Goal: Information Seeking & Learning: Learn about a topic

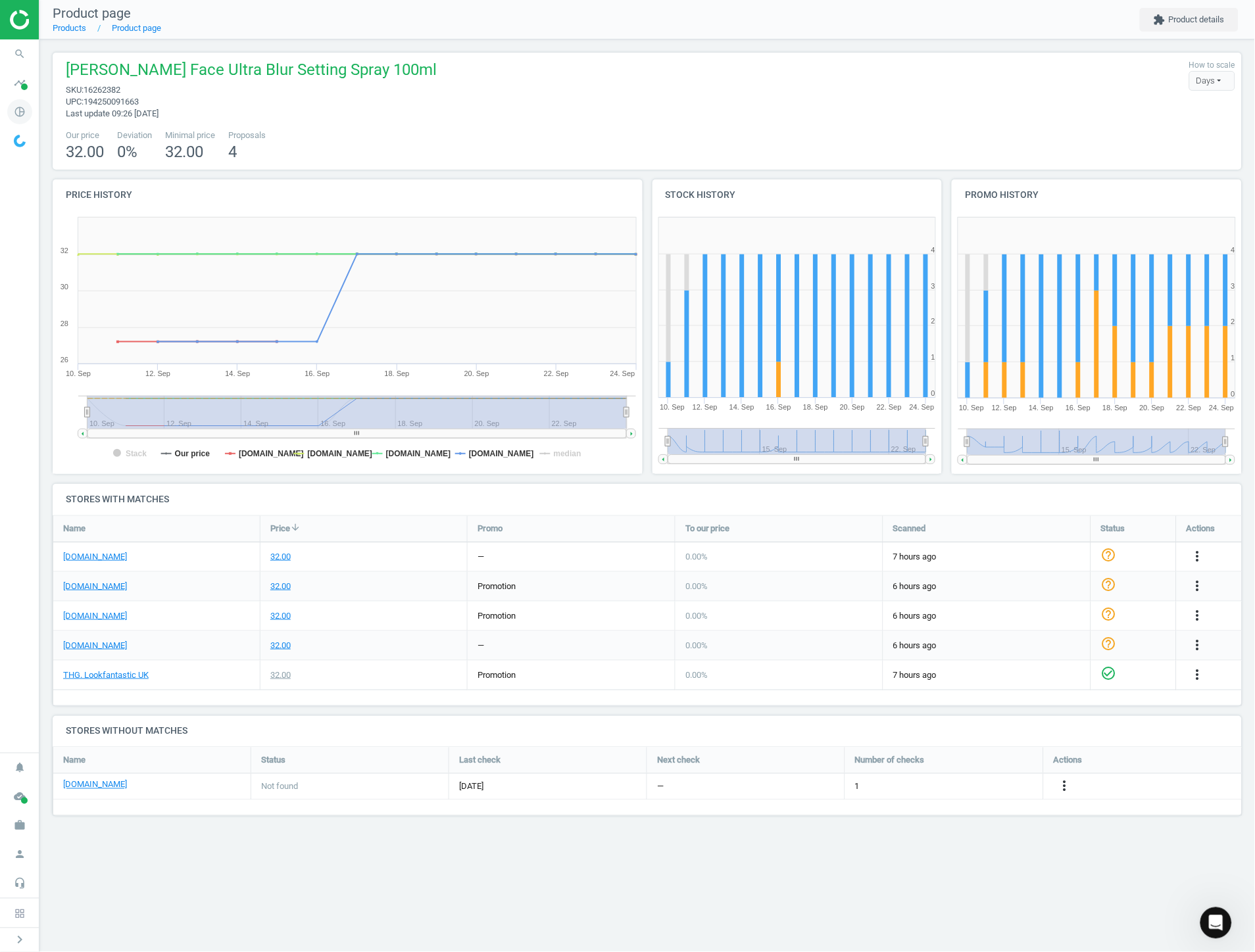
click at [21, 121] on icon "pie_chart_outlined" at bounding box center [20, 112] width 25 height 25
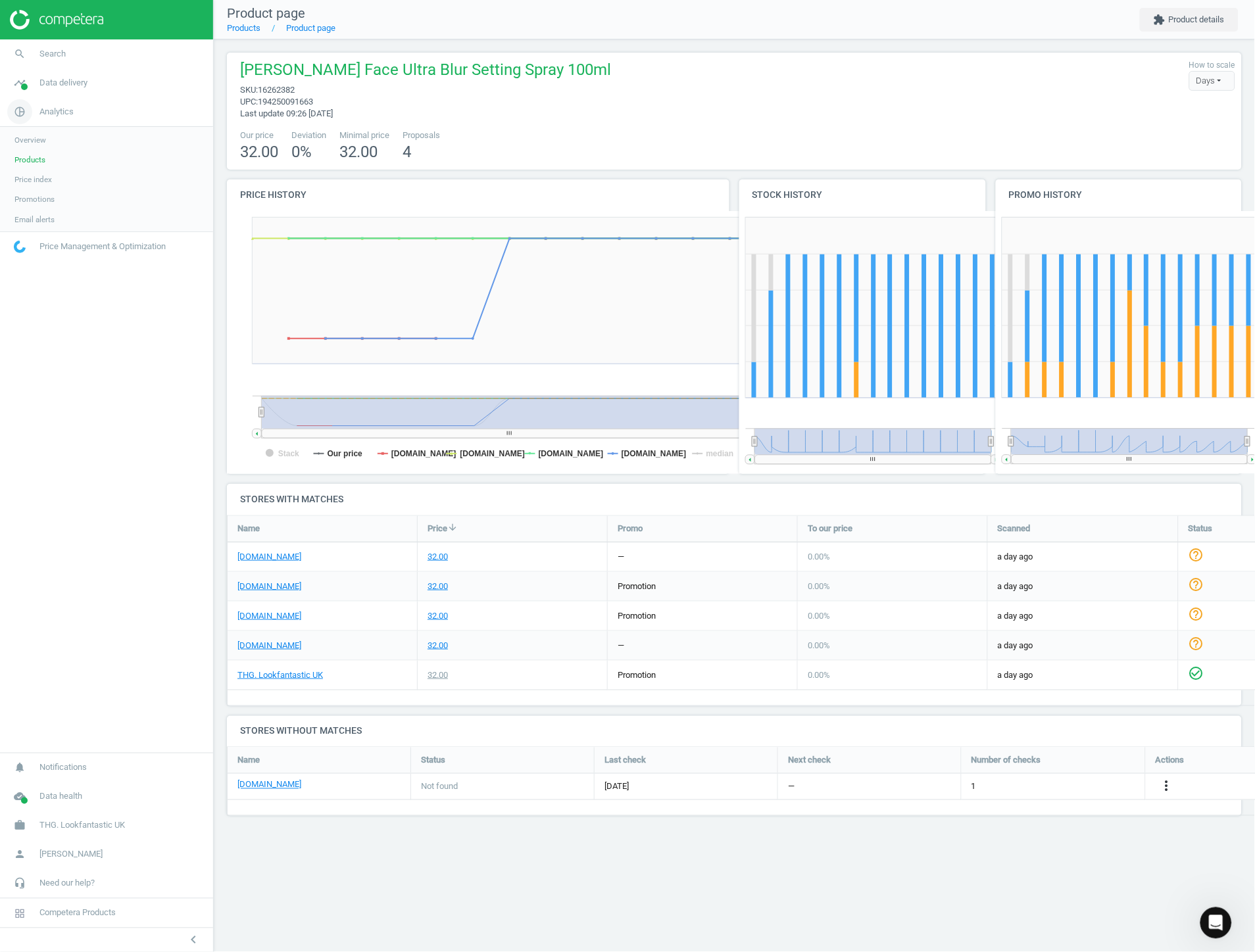
scroll to position [214, 1038]
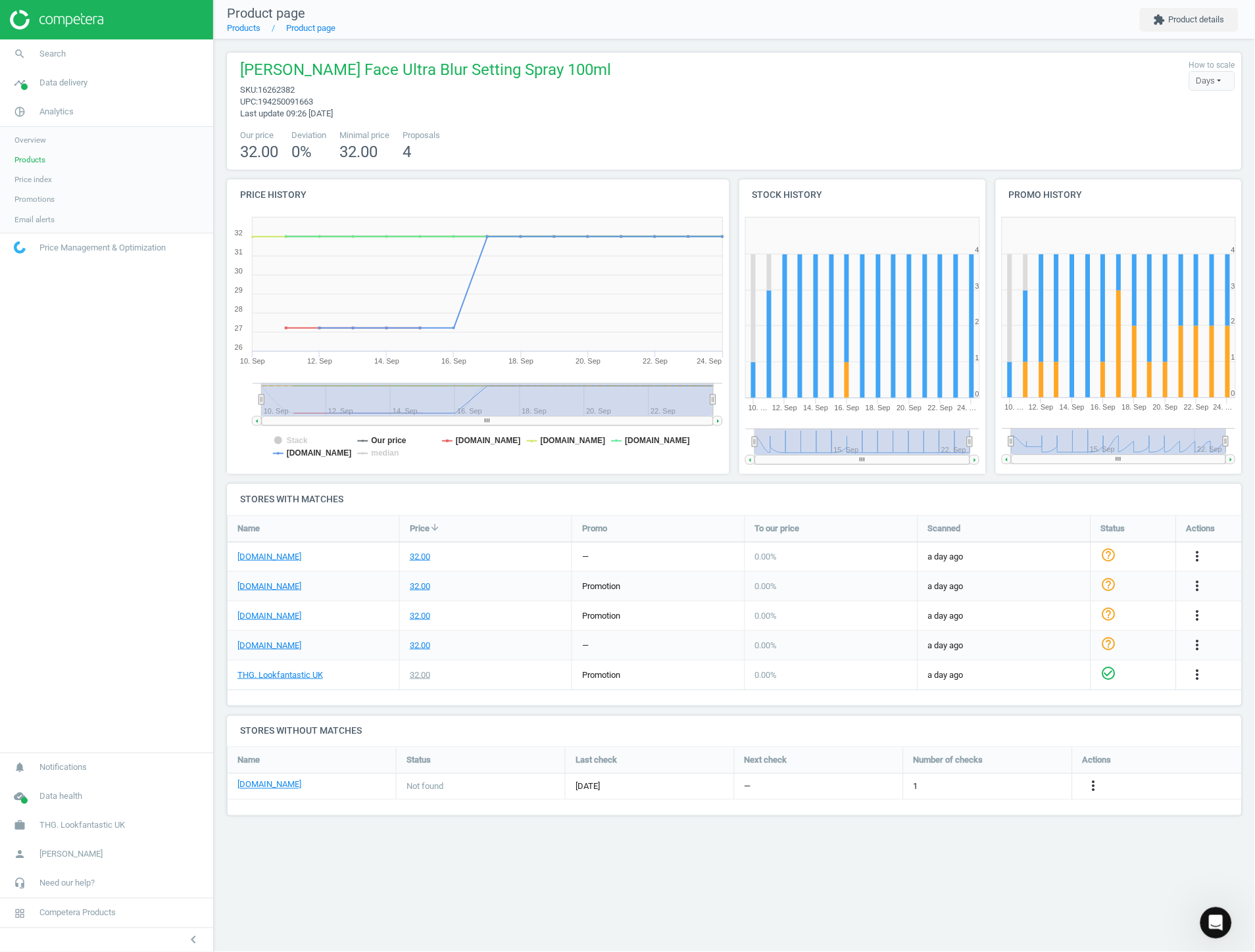
click at [43, 161] on span "Products" at bounding box center [30, 159] width 31 height 10
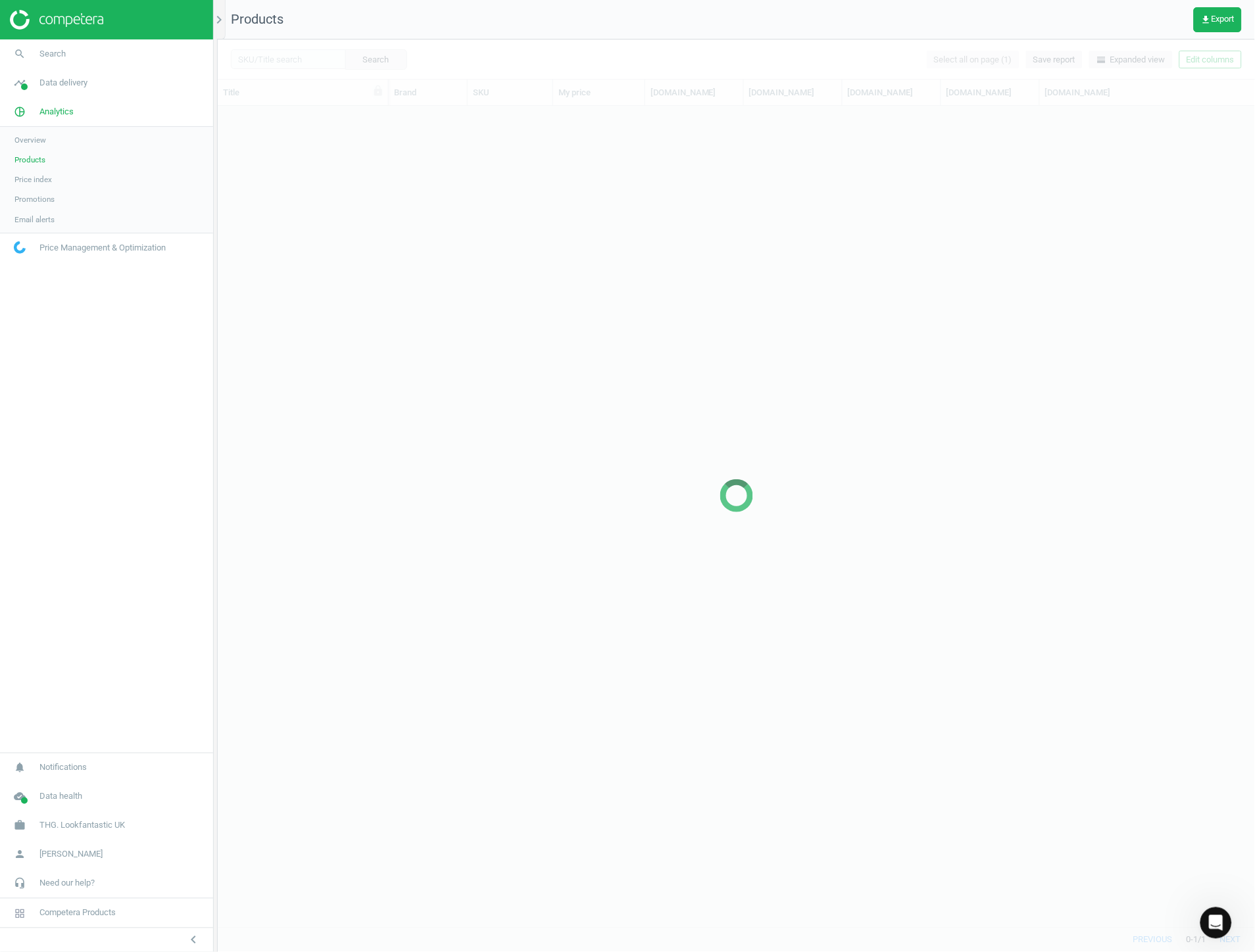
scroll to position [810, 1026]
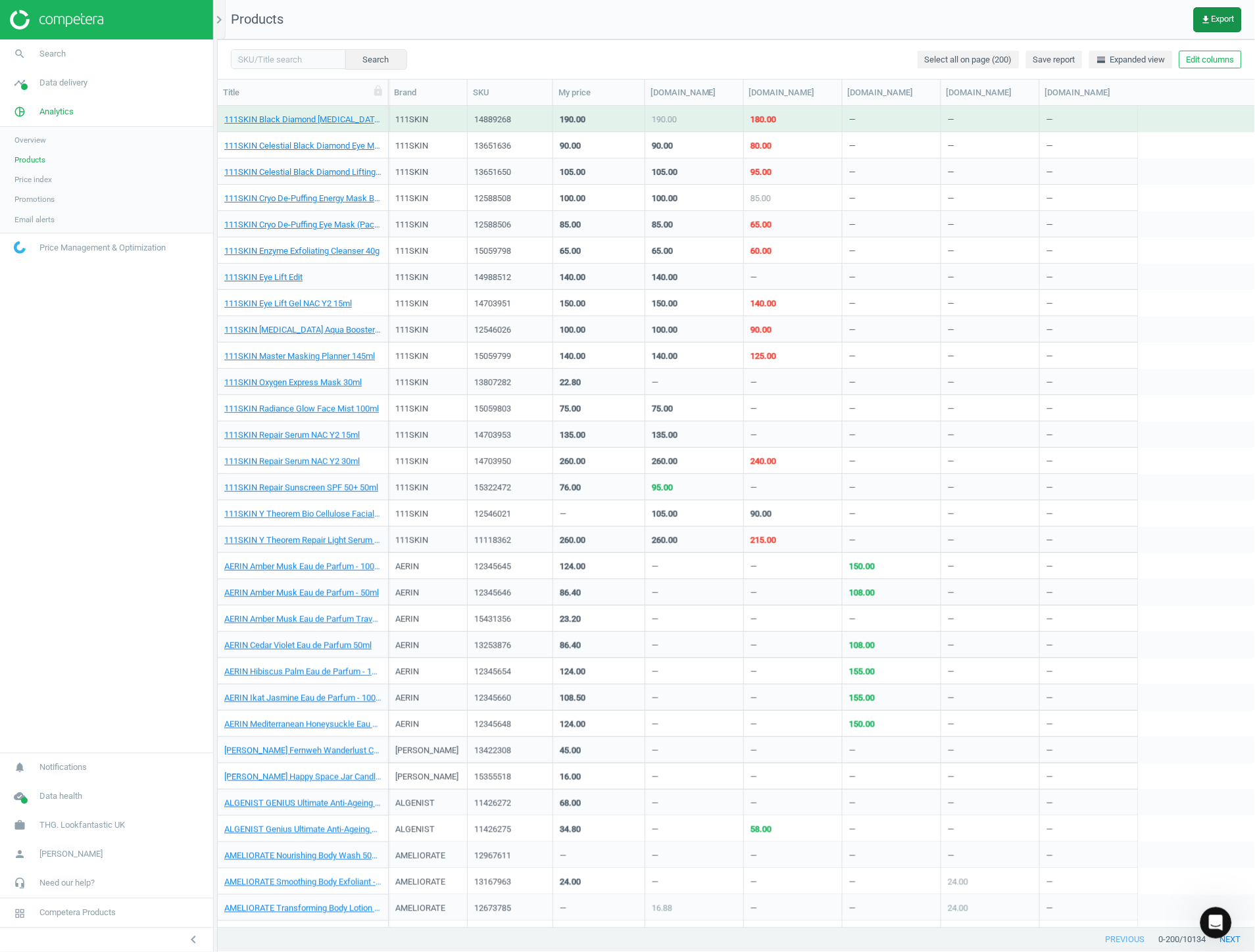
click at [1215, 20] on span "get_app Export" at bounding box center [1218, 20] width 34 height 10
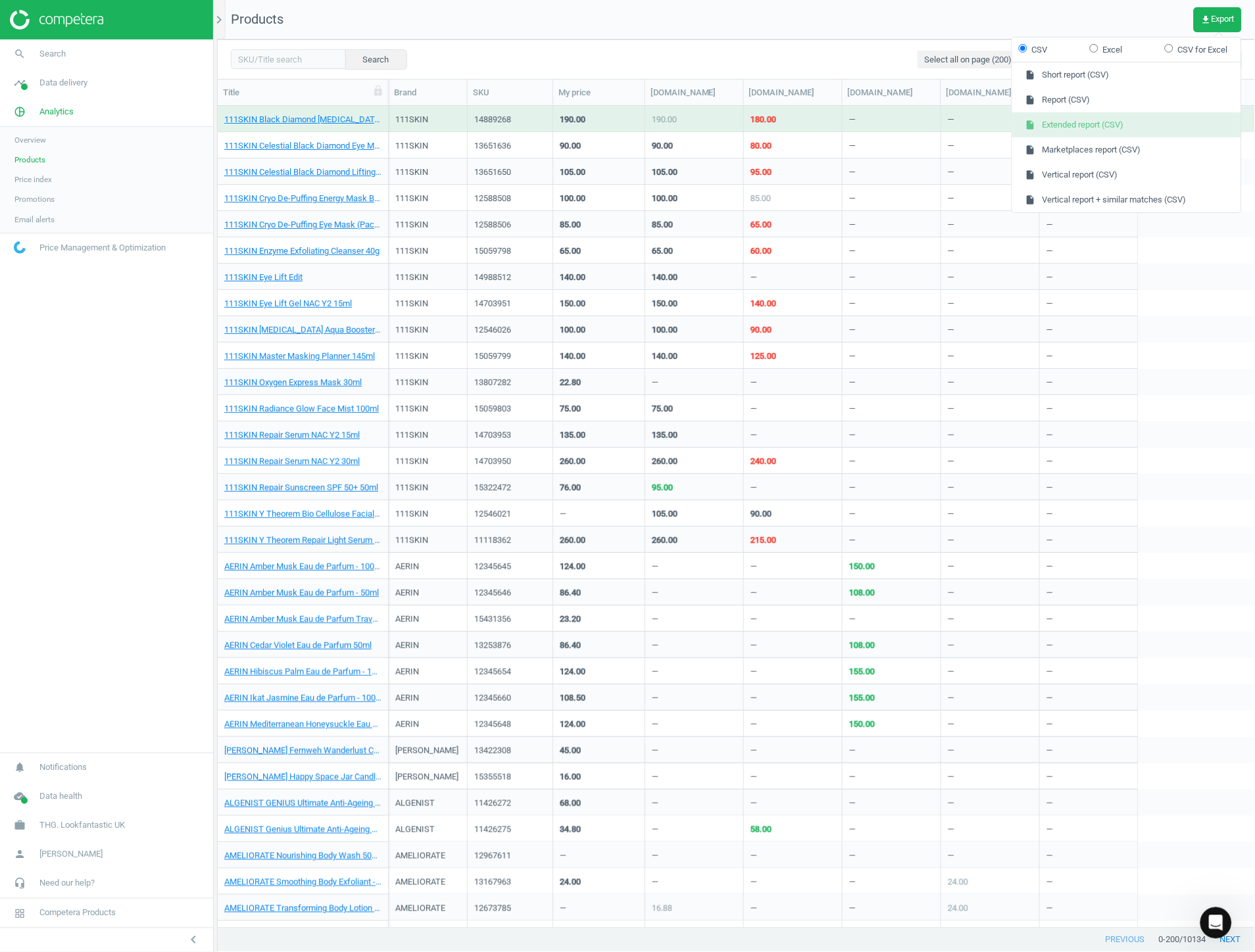
click at [1121, 129] on button "insert_drive_file Extended report (CSV)" at bounding box center [1126, 125] width 229 height 25
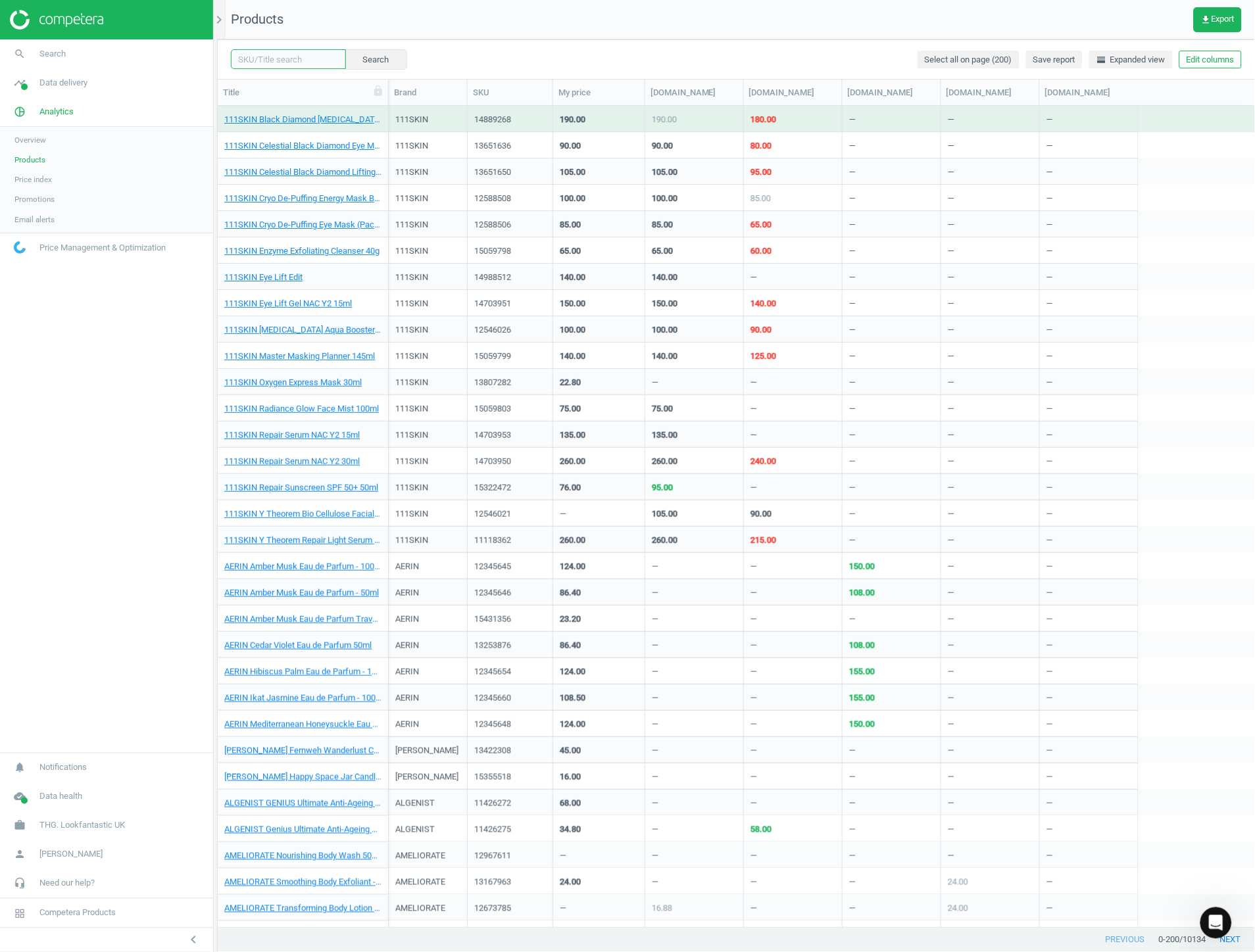
drag, startPoint x: 300, startPoint y: 53, endPoint x: 328, endPoint y: 50, distance: 28.2
click at [300, 53] on input "text" at bounding box center [288, 59] width 115 height 20
paste input "10387664"
type input "10387664"
click at [356, 50] on button "Search" at bounding box center [375, 59] width 62 height 20
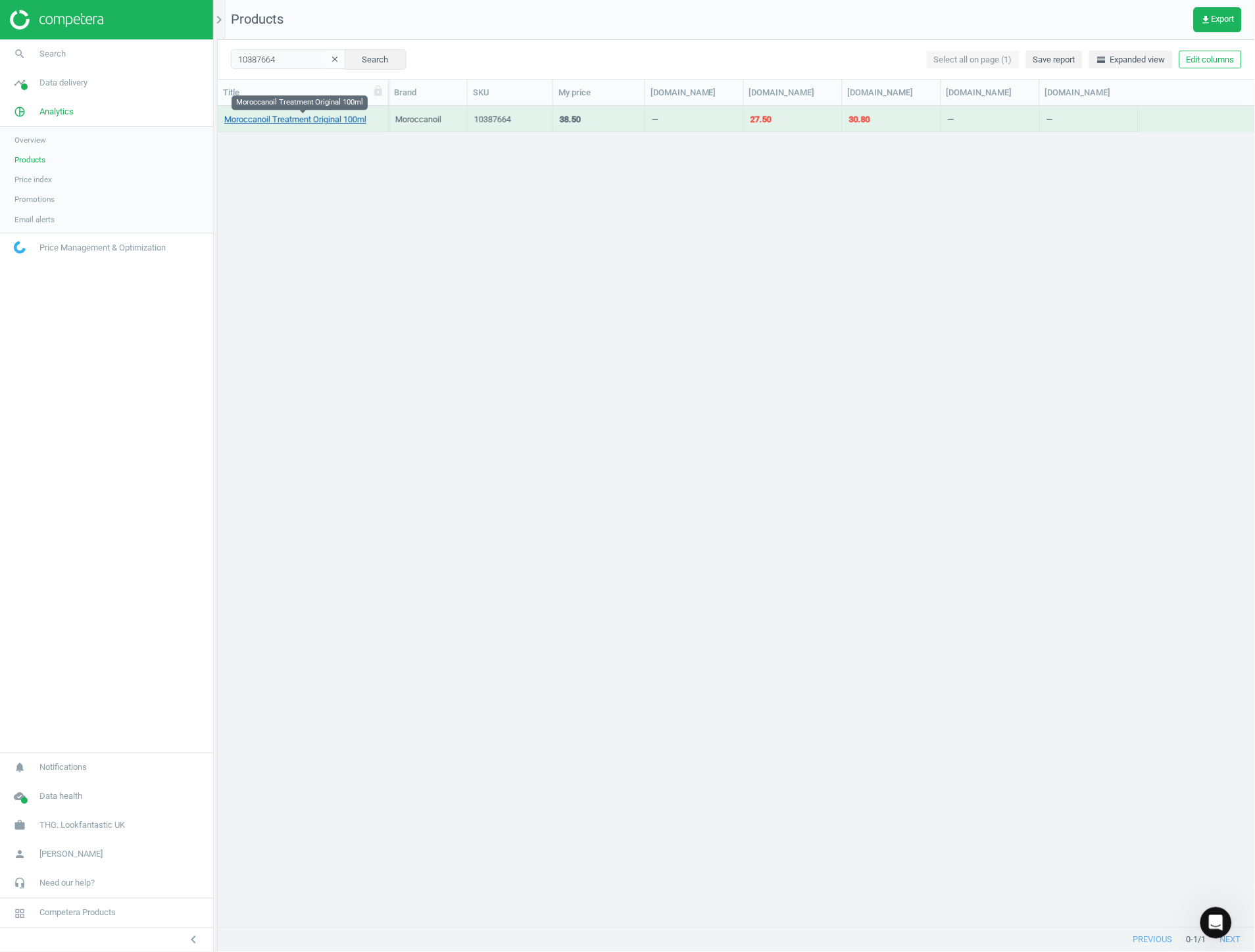
click at [314, 120] on link "Moroccanoil Treatment Original 100ml" at bounding box center [295, 120] width 142 height 12
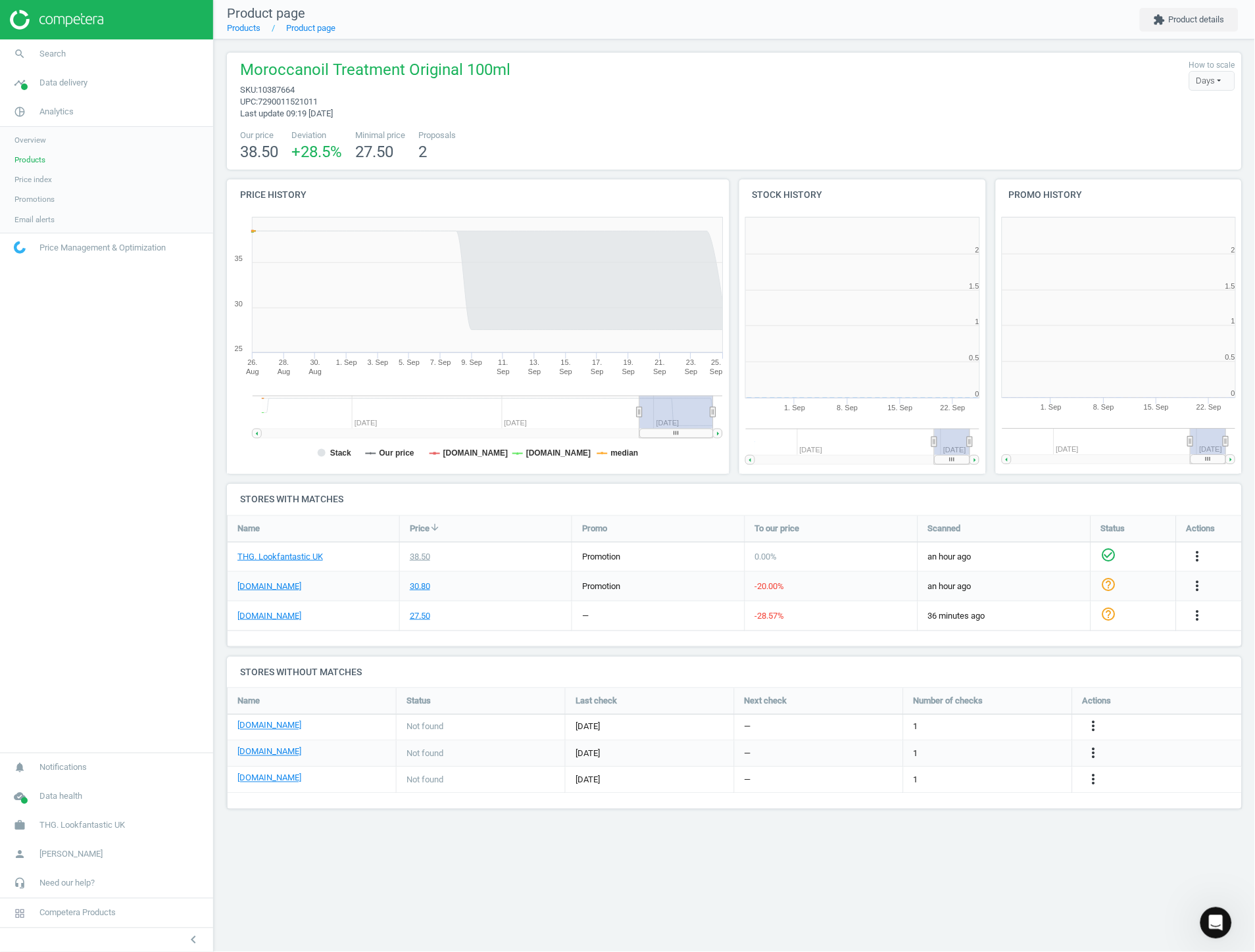
scroll to position [7, 7]
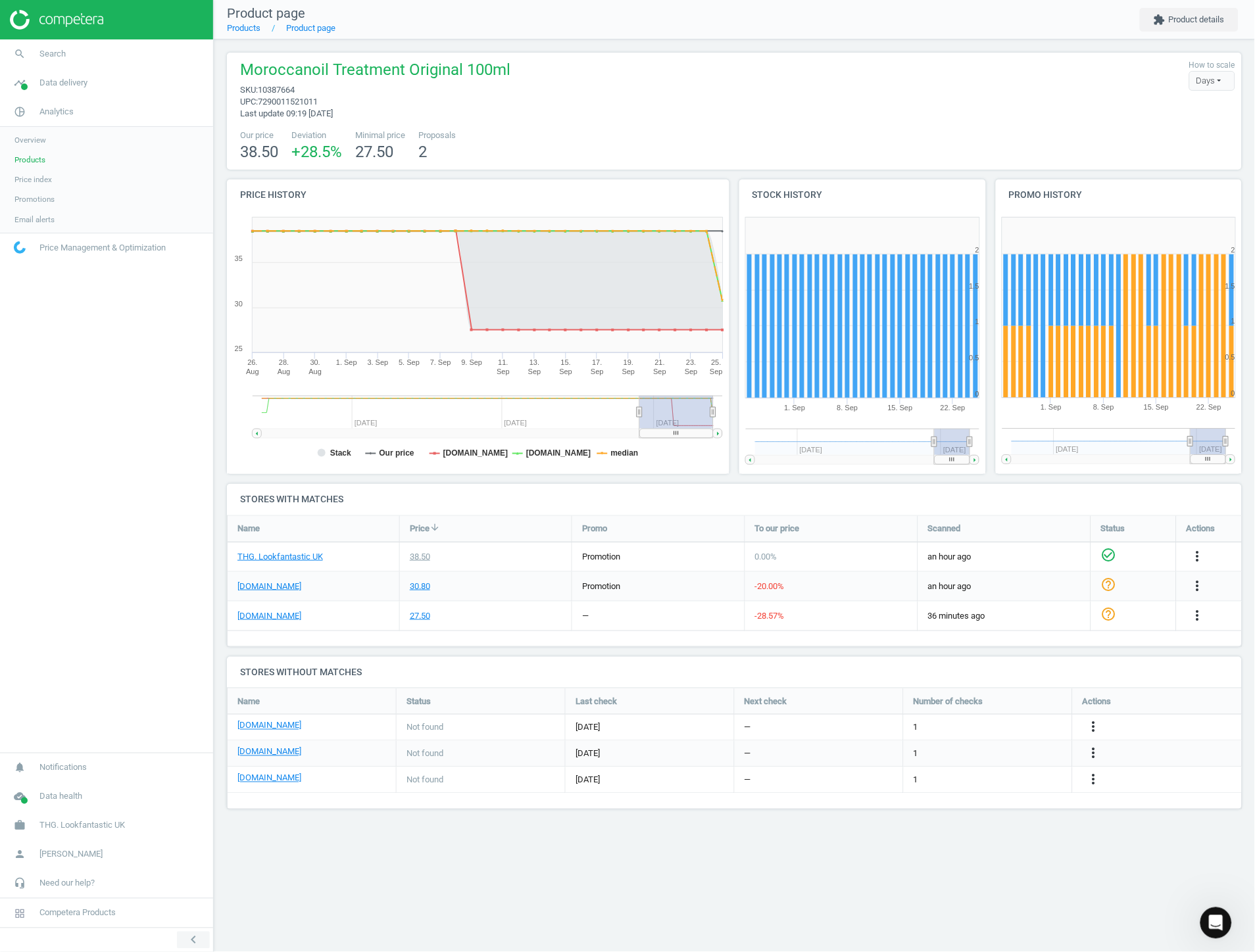
click at [191, 935] on icon "chevron_left" at bounding box center [193, 940] width 15 height 15
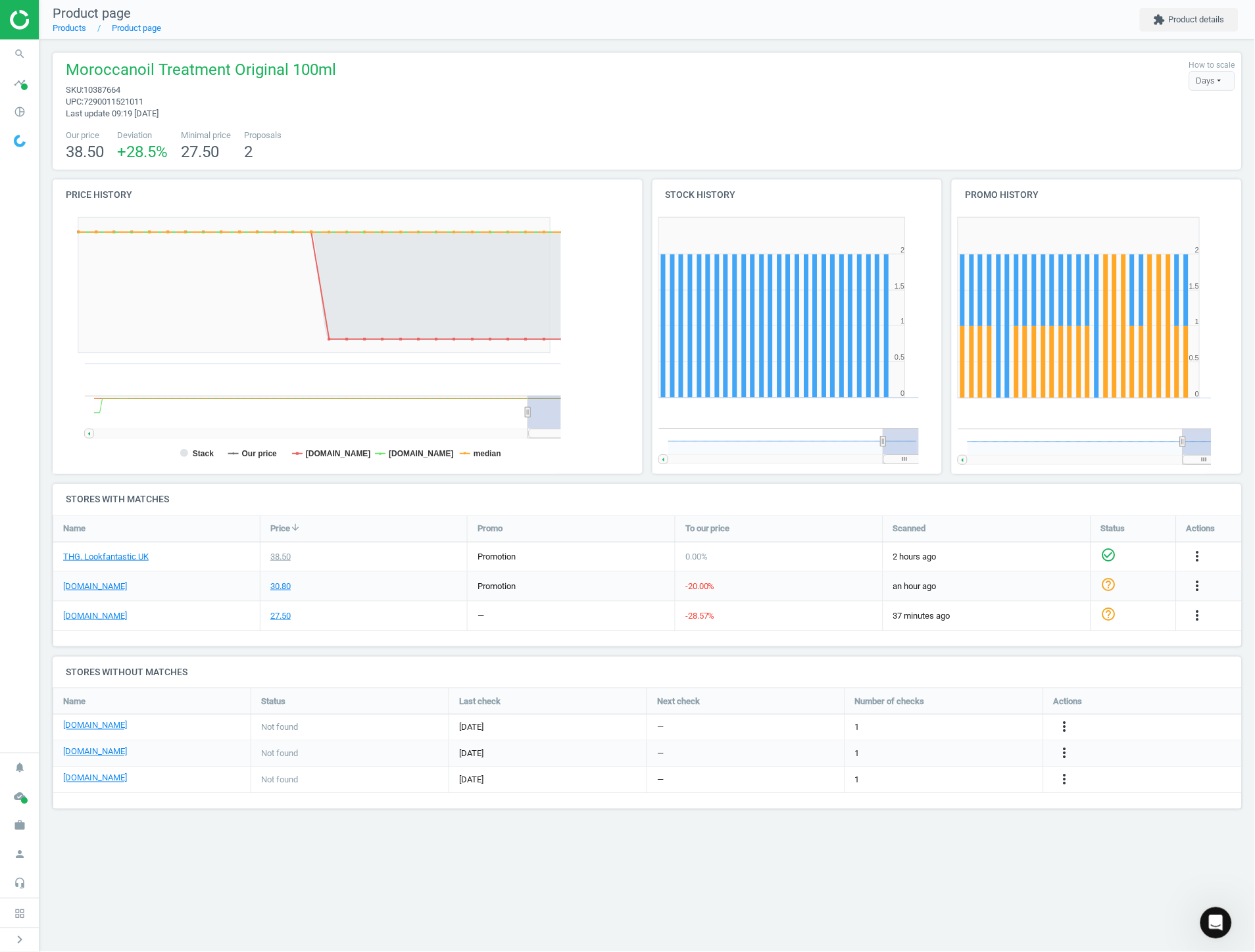
scroll to position [286, 313]
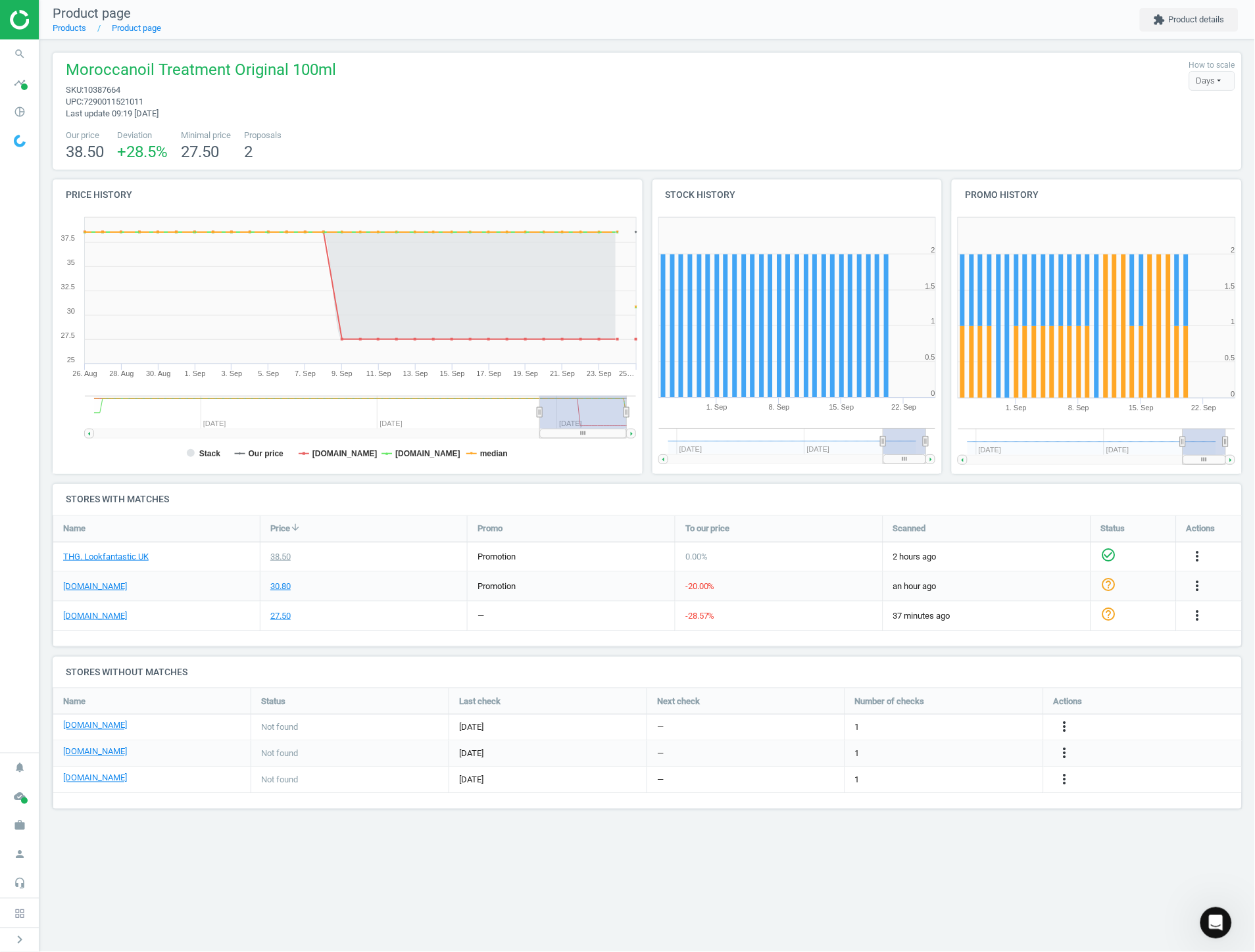
click at [531, 408] on rect at bounding box center [317, 412] width 446 height 33
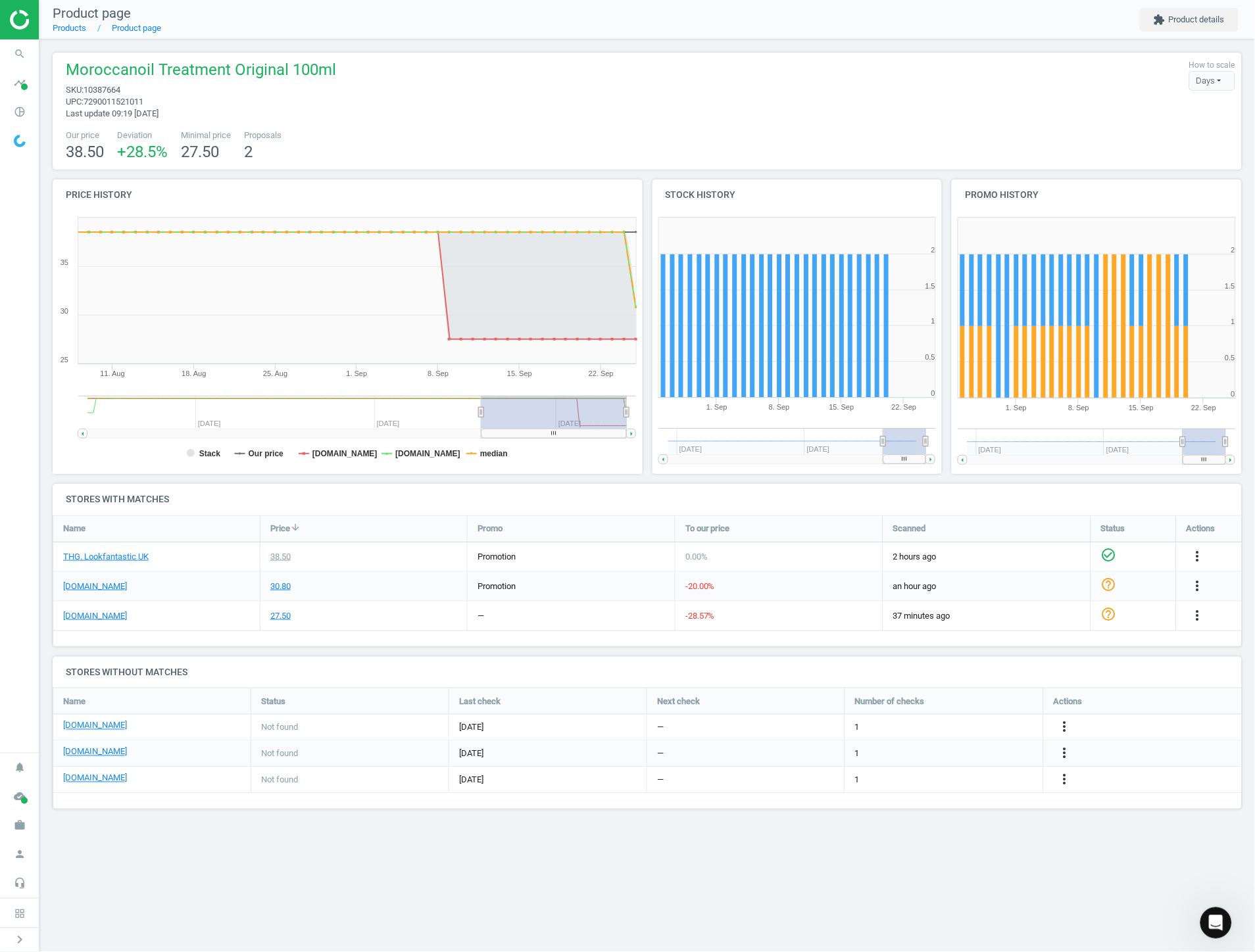
drag, startPoint x: 576, startPoint y: 411, endPoint x: 652, endPoint y: 429, distance: 78.1
click at [652, 429] on div "Price history Created with Highstock 6.2.0 [DATE]. Aug [DATE]. [DATE]. Sep [DAT…" at bounding box center [647, 331] width 1199 height 304
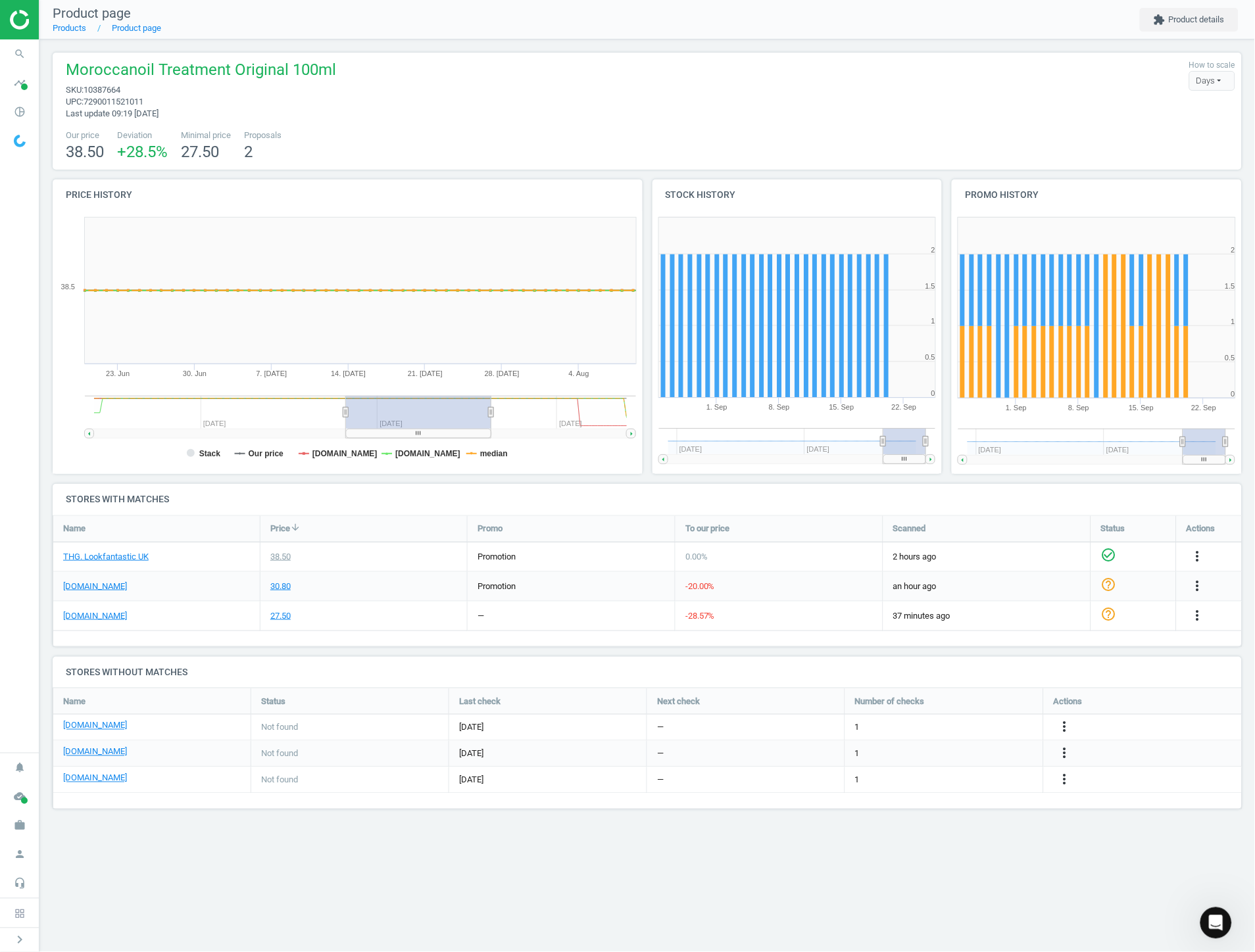
drag, startPoint x: 486, startPoint y: 415, endPoint x: 343, endPoint y: 422, distance: 143.2
click at [343, 422] on g at bounding box center [360, 416] width 551 height 42
drag, startPoint x: 490, startPoint y: 417, endPoint x: 502, endPoint y: 417, distance: 12.0
click at [502, 417] on rect at bounding box center [431, 412] width 145 height 33
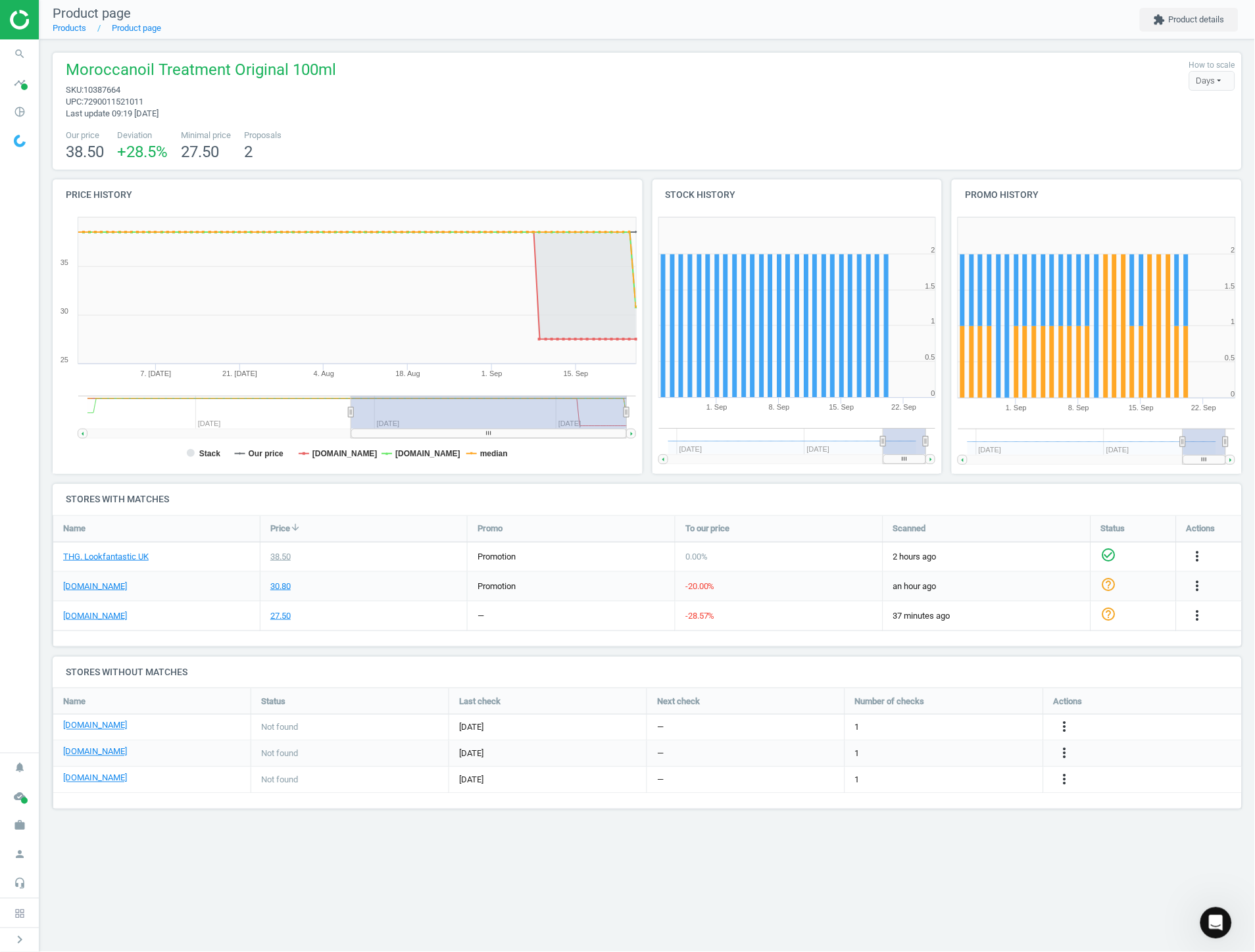
drag, startPoint x: 503, startPoint y: 414, endPoint x: 658, endPoint y: 435, distance: 156.4
click at [658, 435] on div "Price history Created with Highstock 6.2.0 [DATE]. [DATE] [DATE]. Aug [DATE]. S…" at bounding box center [647, 331] width 1199 height 304
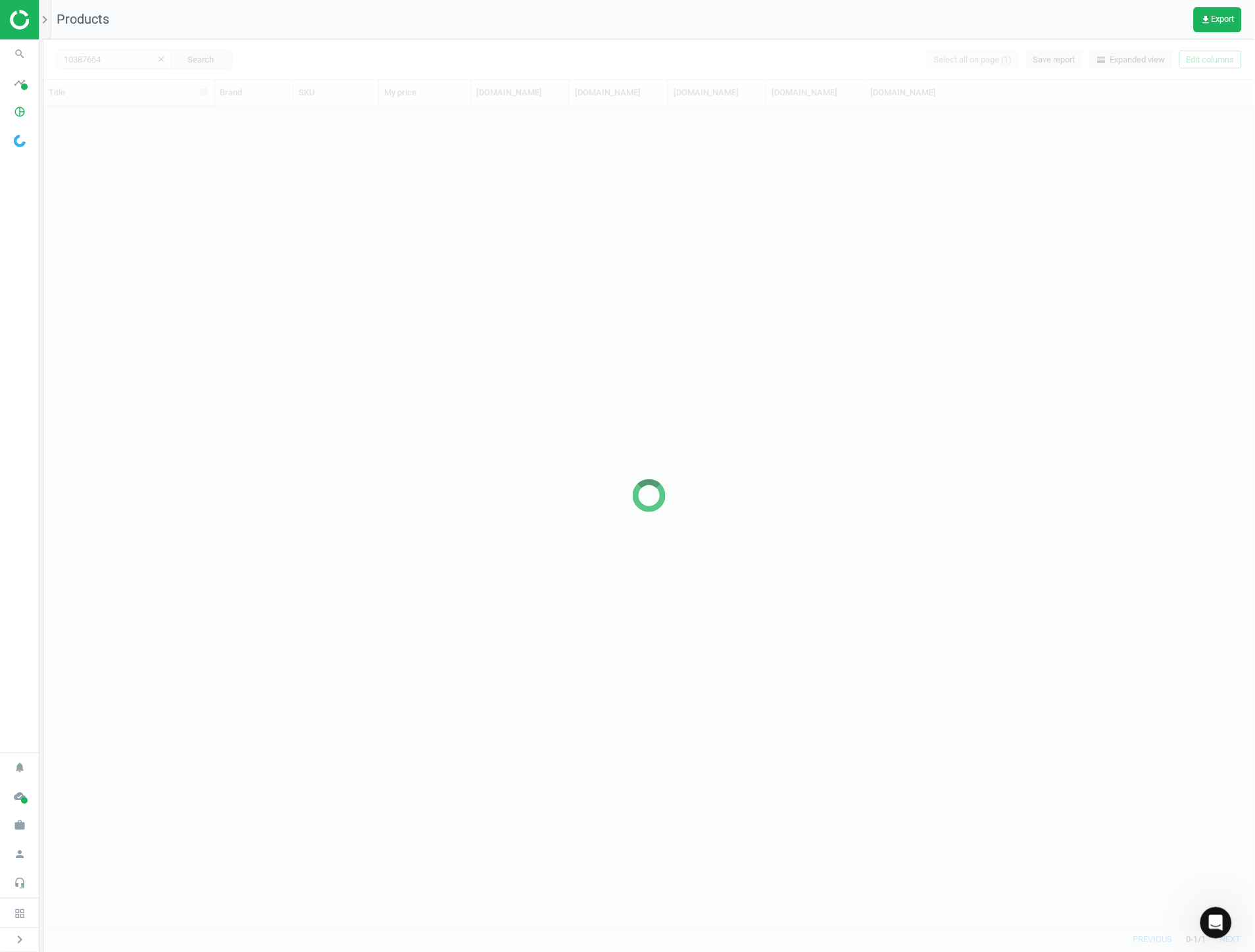
scroll to position [810, 1200]
click at [125, 54] on div at bounding box center [649, 496] width 1212 height 912
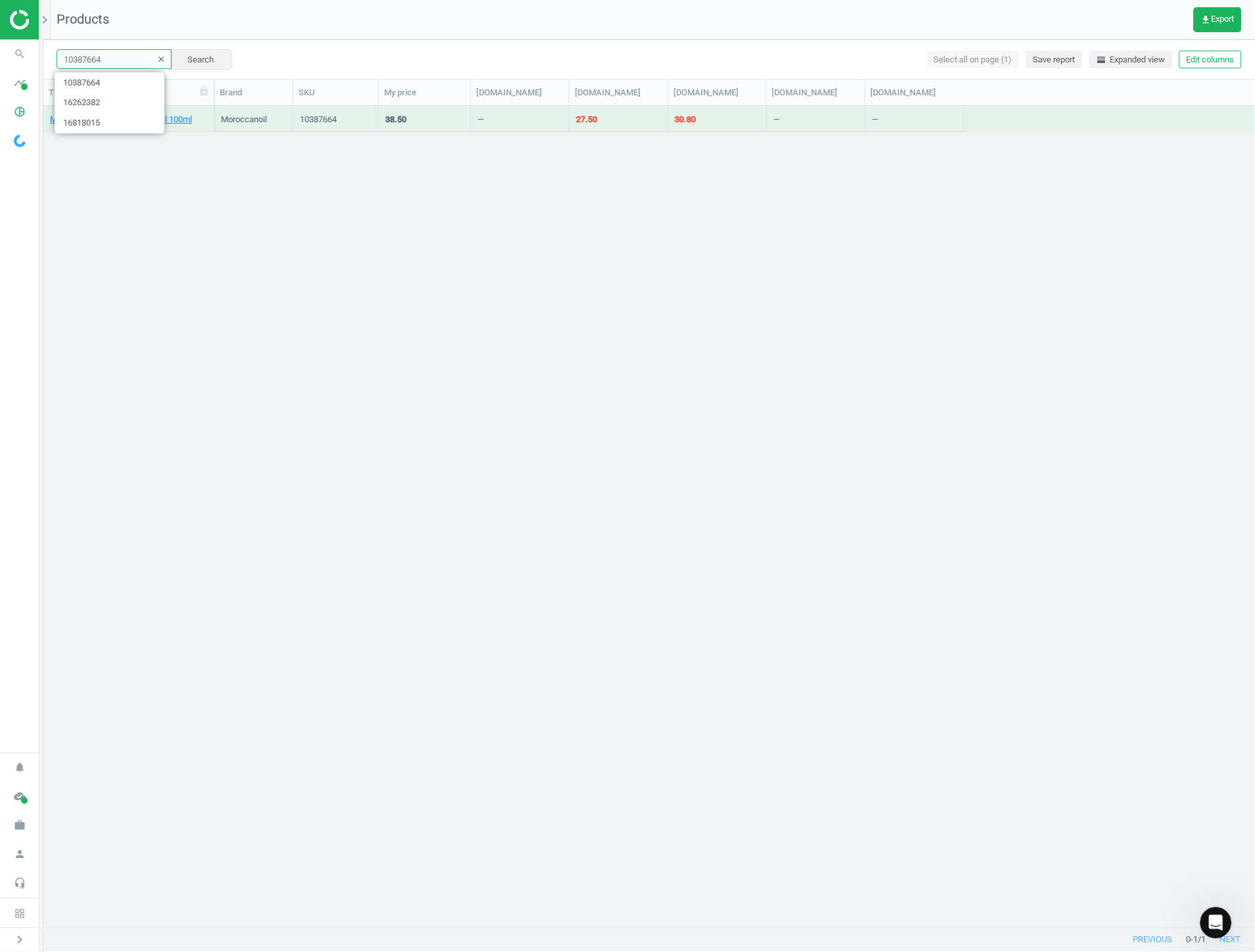
click at [115, 54] on input "10387664" at bounding box center [114, 59] width 115 height 20
paste input "151601"
click at [191, 58] on button "Search" at bounding box center [201, 59] width 62 height 20
click at [123, 58] on input "11516014" at bounding box center [114, 59] width 115 height 20
click at [636, 458] on div "Color Wow Dream Coat Supernatural Spray 200ml Color WOW 11516014 27.00 27.00 12…" at bounding box center [650, 516] width 1212 height 822
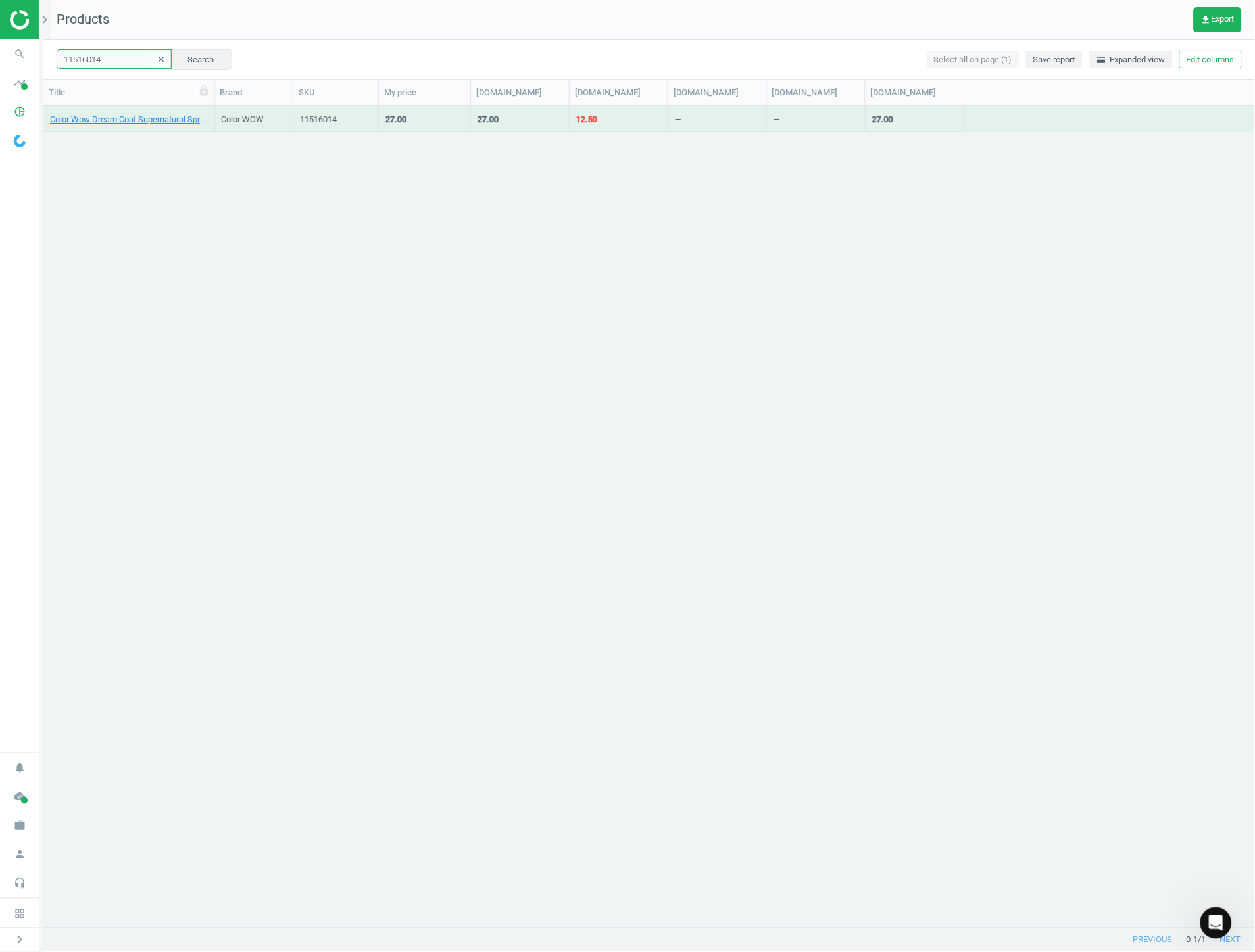
click at [96, 63] on input "11516014" at bounding box center [114, 59] width 115 height 20
type input "black opium"
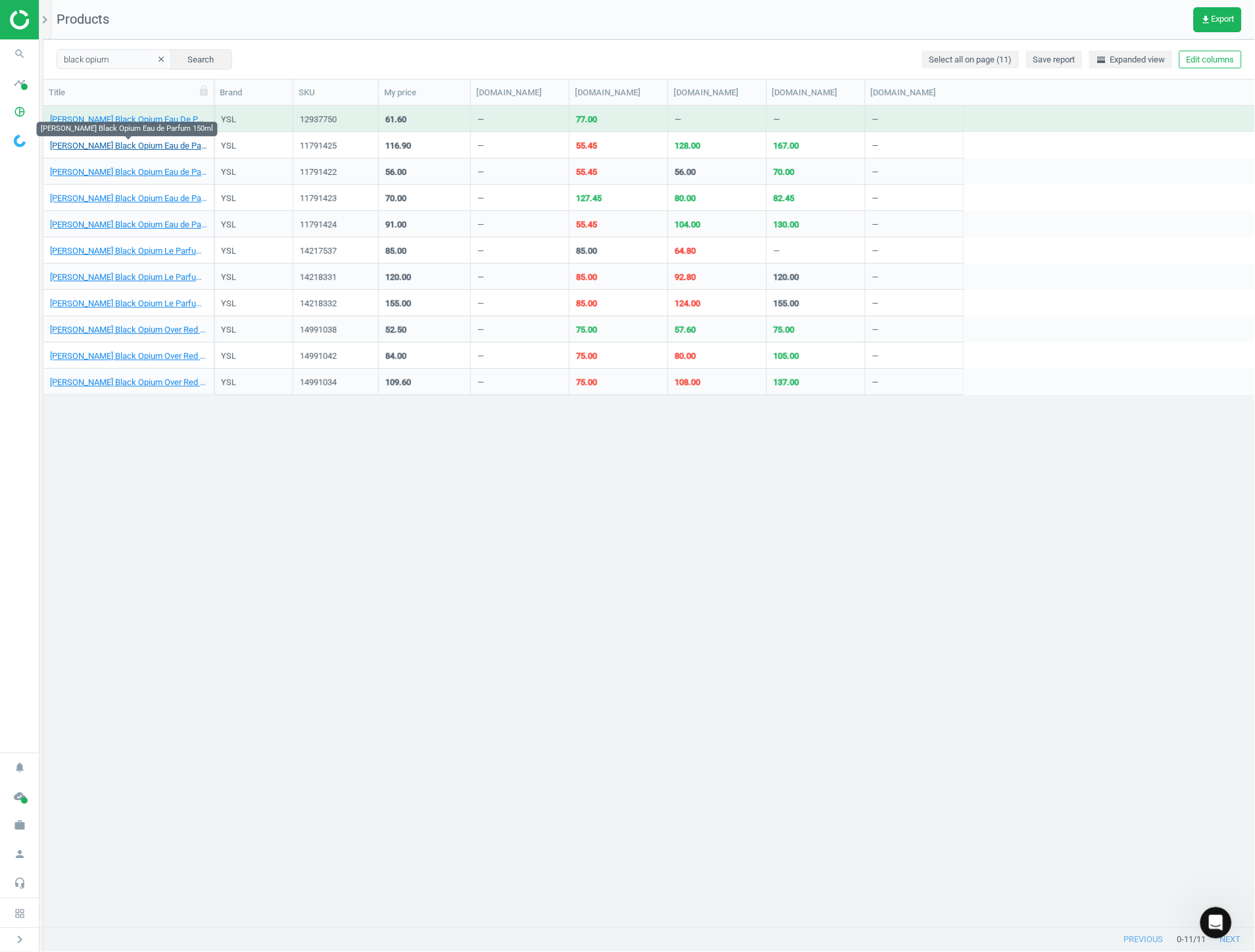
click at [172, 148] on link "[PERSON_NAME] Black Opium Eau de Parfum 150ml" at bounding box center [129, 146] width 157 height 12
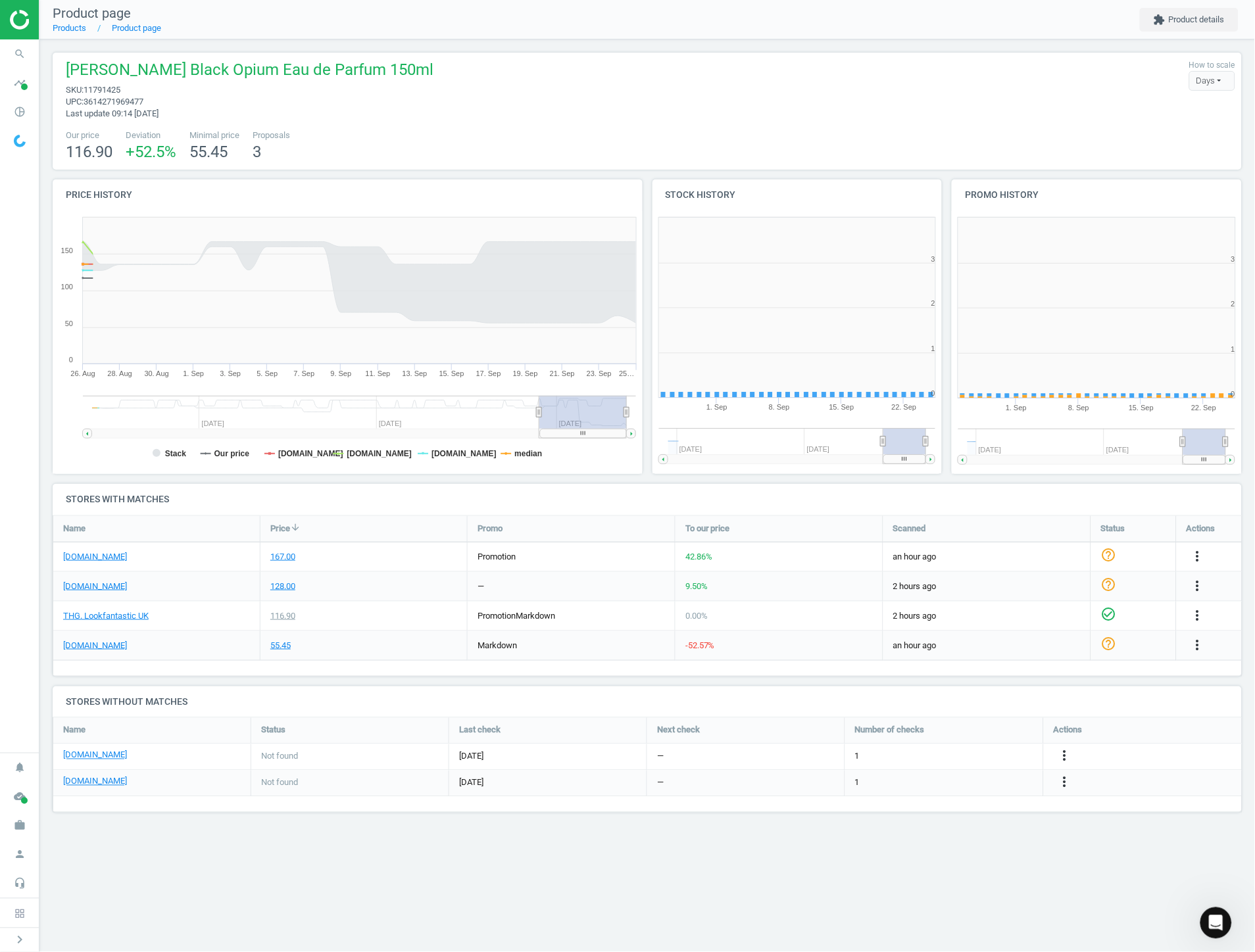
scroll to position [7, 7]
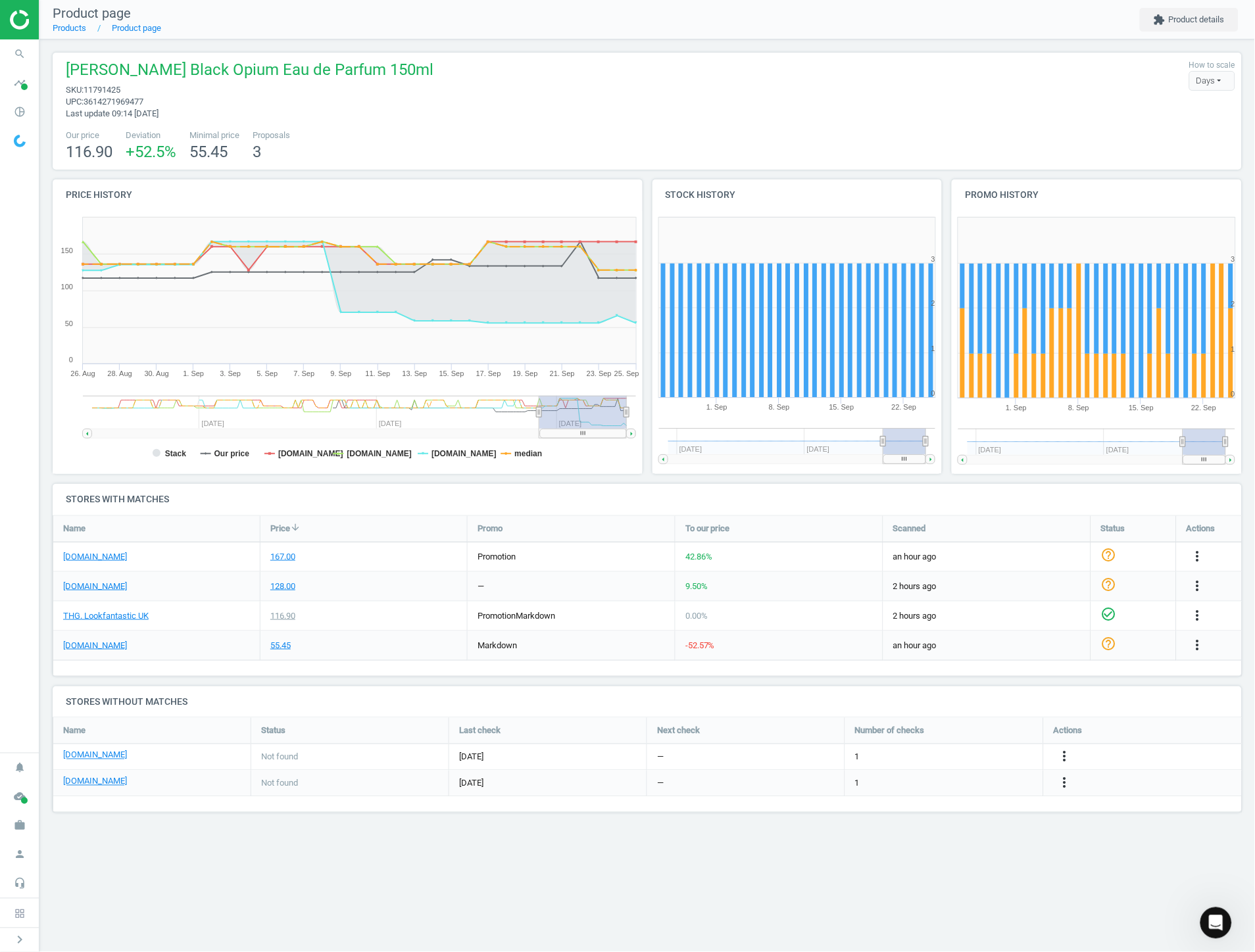
drag, startPoint x: 542, startPoint y: 413, endPoint x: 567, endPoint y: 408, distance: 25.5
click at [567, 408] on rect at bounding box center [583, 412] width 87 height 33
click at [522, 450] on tspan "median" at bounding box center [529, 453] width 28 height 10
click at [378, 450] on tspan "[DOMAIN_NAME]" at bounding box center [380, 453] width 65 height 10
click at [293, 450] on tspan "[DOMAIN_NAME]" at bounding box center [311, 453] width 65 height 10
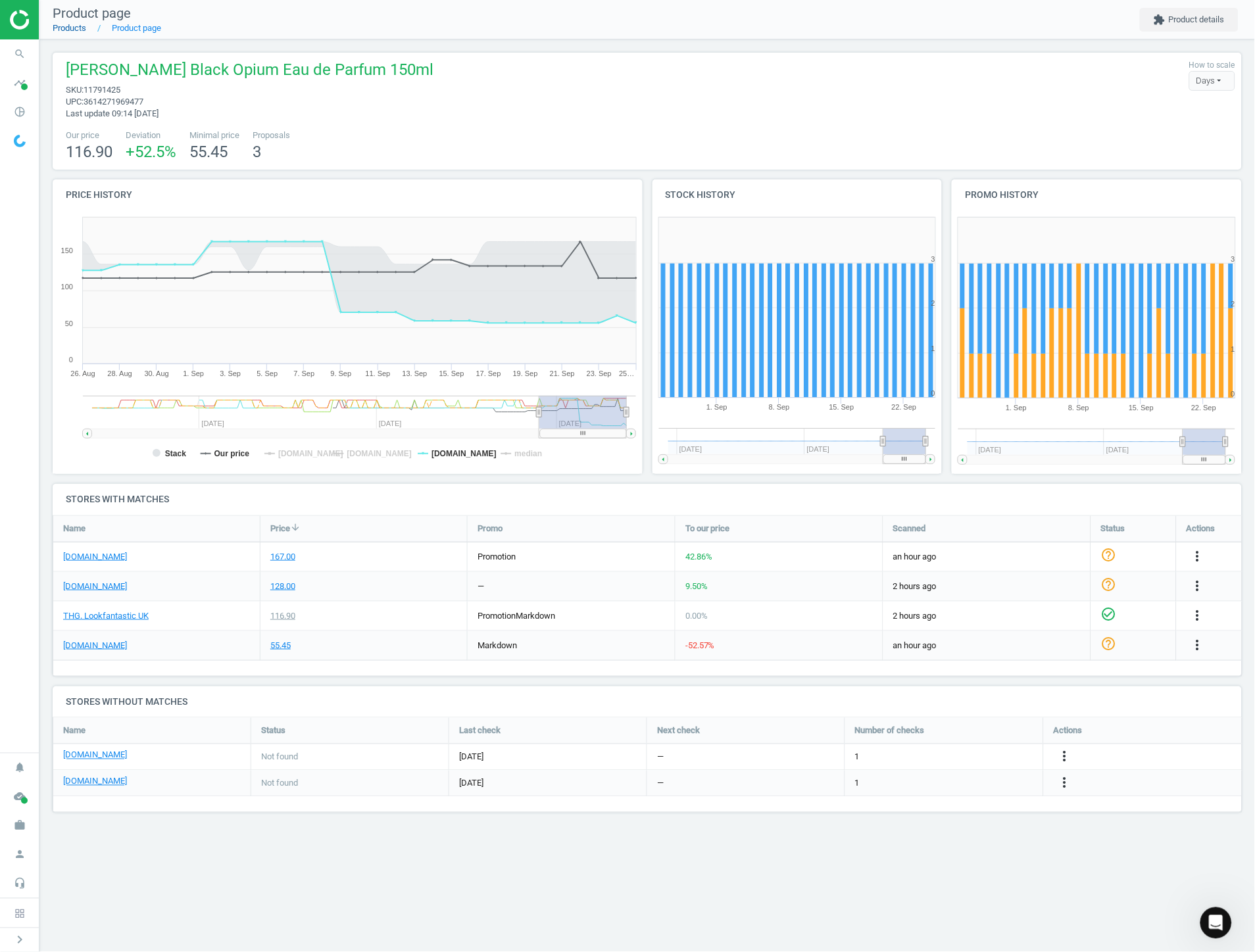
click at [68, 28] on link "Products" at bounding box center [70, 27] width 34 height 10
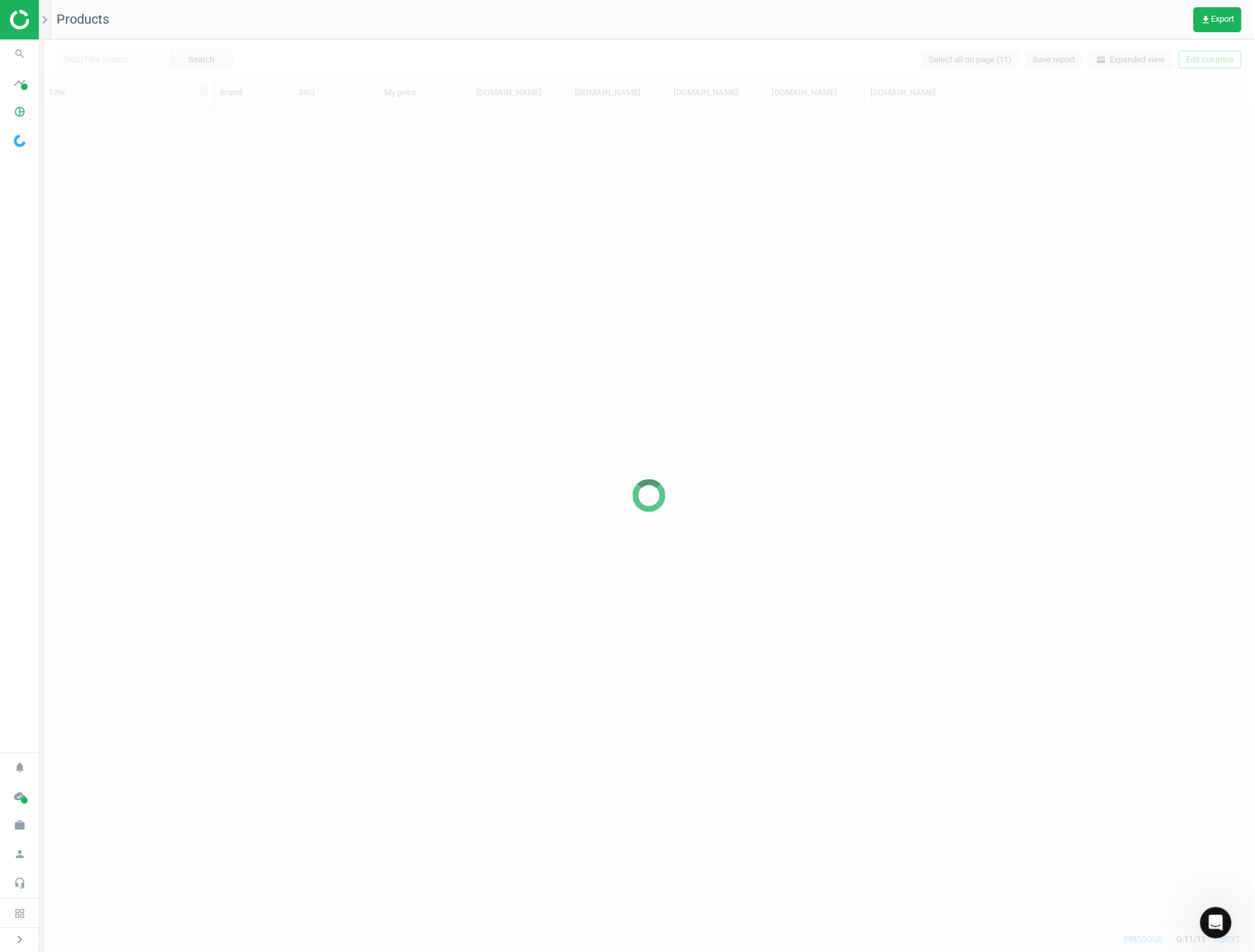
scroll to position [810, 1200]
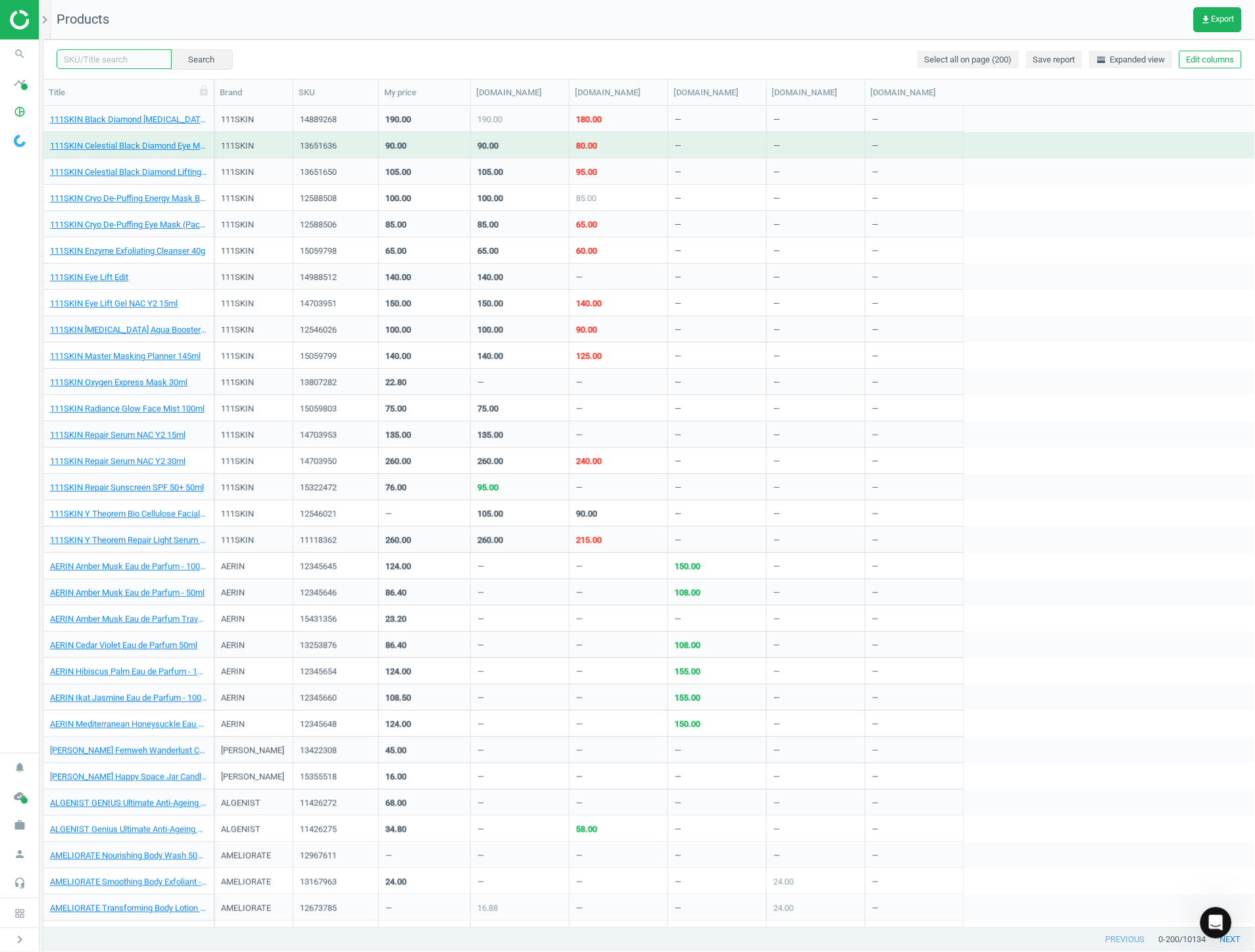
click at [143, 54] on input "text" at bounding box center [114, 59] width 115 height 20
type input "the ordinary [MEDICAL_DATA]"
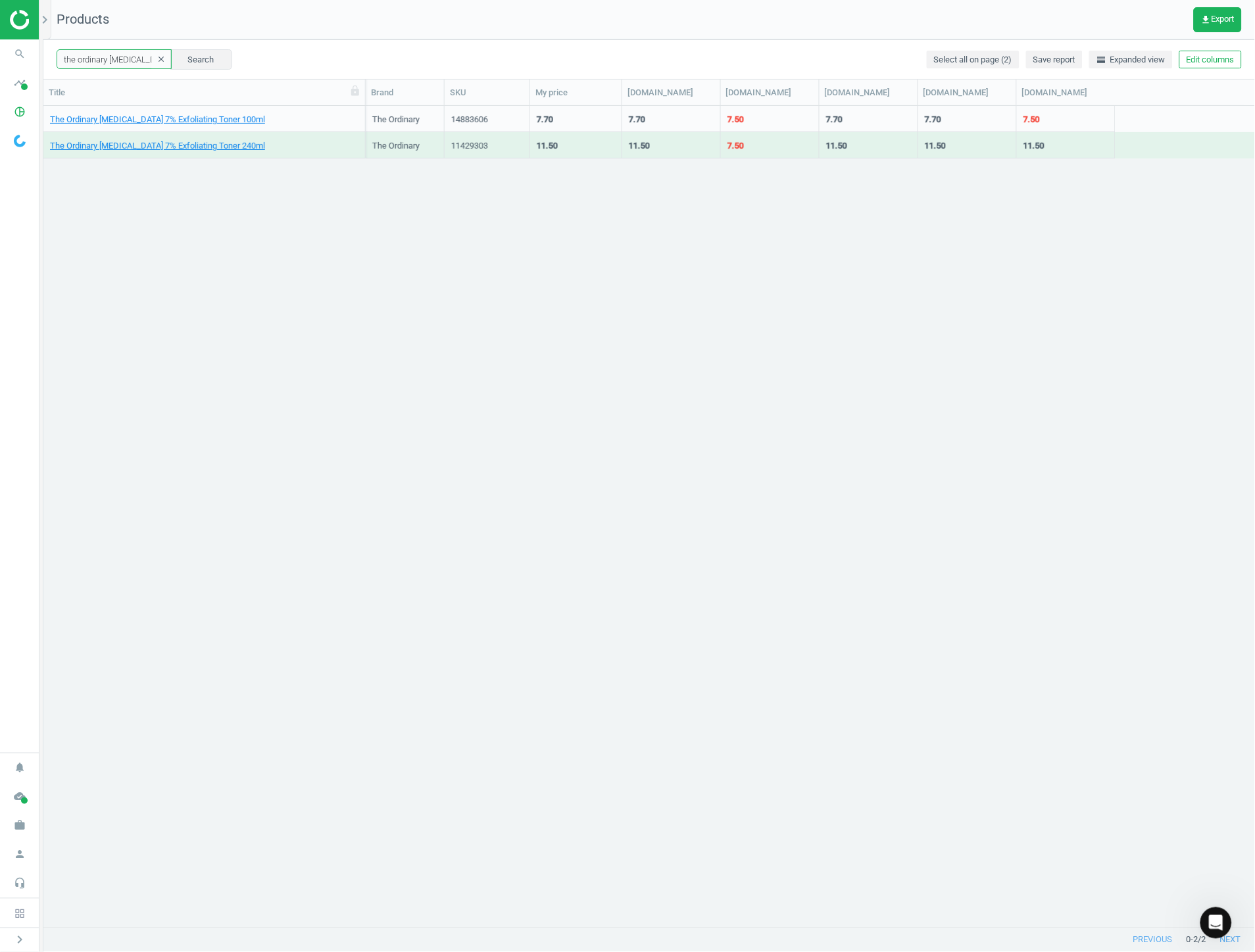
drag, startPoint x: 212, startPoint y: 95, endPoint x: 363, endPoint y: 107, distance: 151.5
click at [363, 107] on div "Title Brand SKU My price [DOMAIN_NAME] [DOMAIN_NAME] [DOMAIN_NAME] [DOMAIN_NAME…" at bounding box center [649, 503] width 1212 height 848
click at [154, 151] on link "The Ordinary [MEDICAL_DATA] 7% Exfoliating Toner 240ml" at bounding box center [157, 146] width 215 height 12
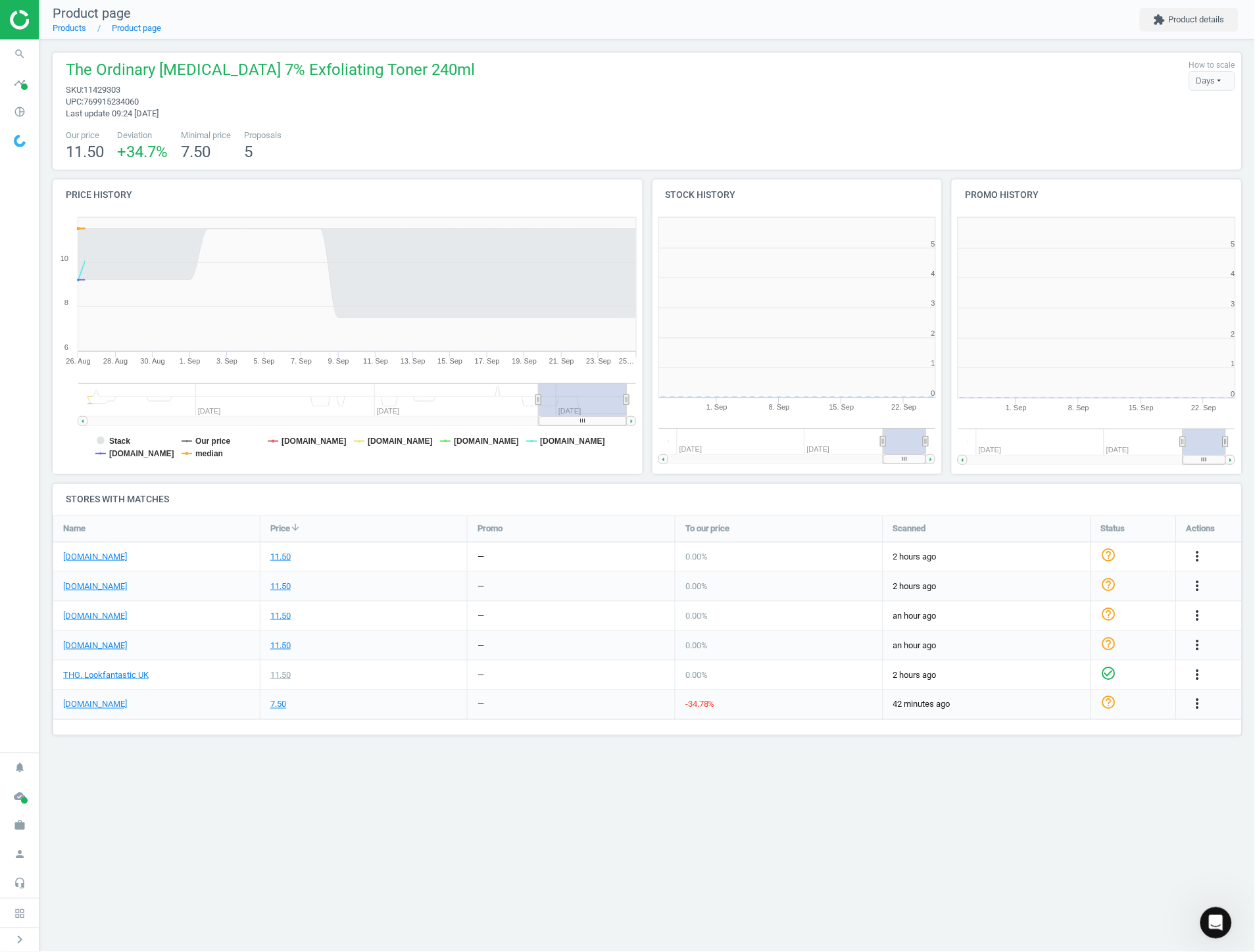
scroll to position [286, 313]
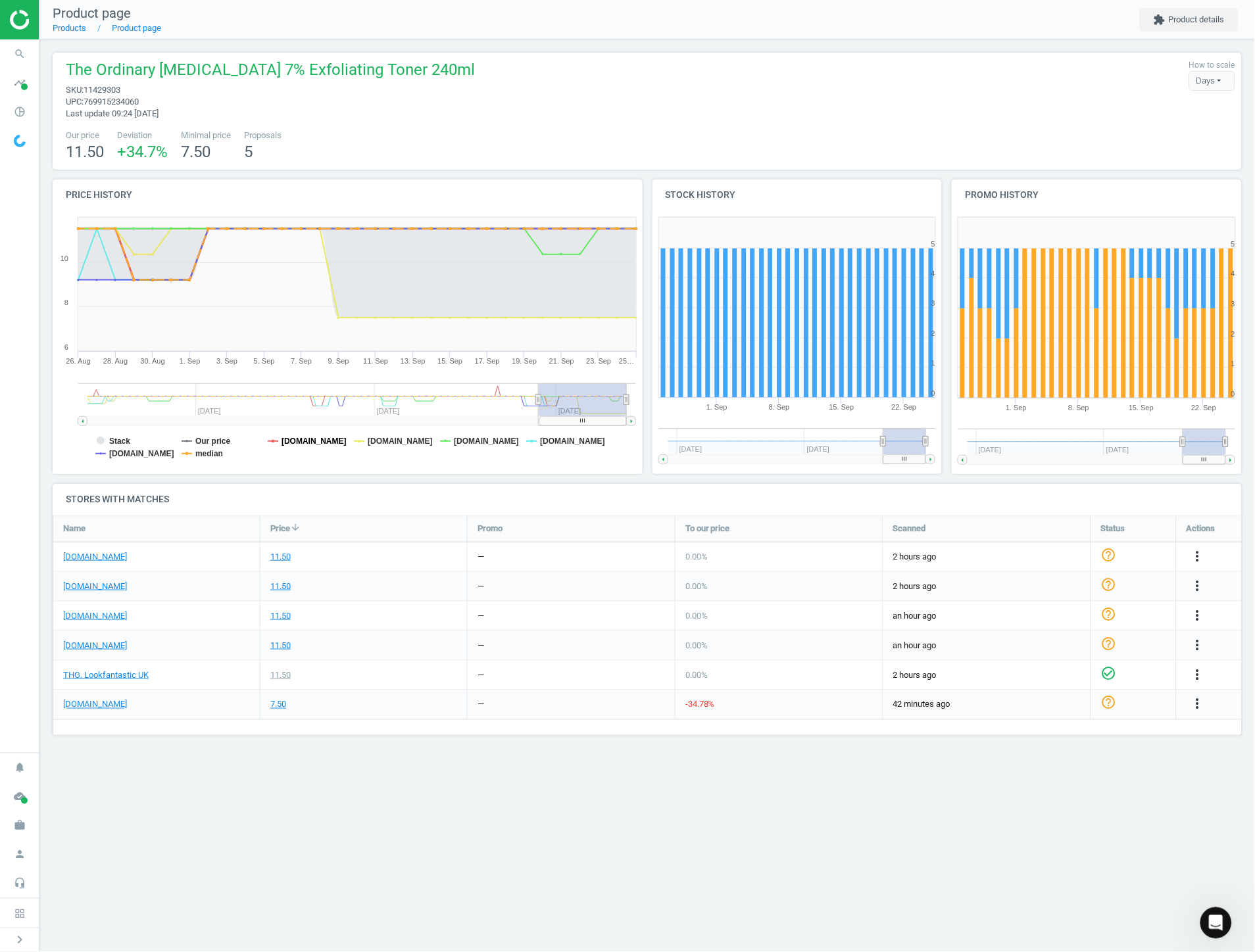
drag, startPoint x: 317, startPoint y: 436, endPoint x: 251, endPoint y: 448, distance: 67.1
click at [312, 438] on tspan "[DOMAIN_NAME]" at bounding box center [314, 441] width 65 height 10
drag, startPoint x: 215, startPoint y: 448, endPoint x: 193, endPoint y: 451, distance: 22.2
click at [214, 449] on tspan "median" at bounding box center [209, 453] width 28 height 10
click at [123, 458] on tspan "[DOMAIN_NAME]" at bounding box center [142, 453] width 65 height 10
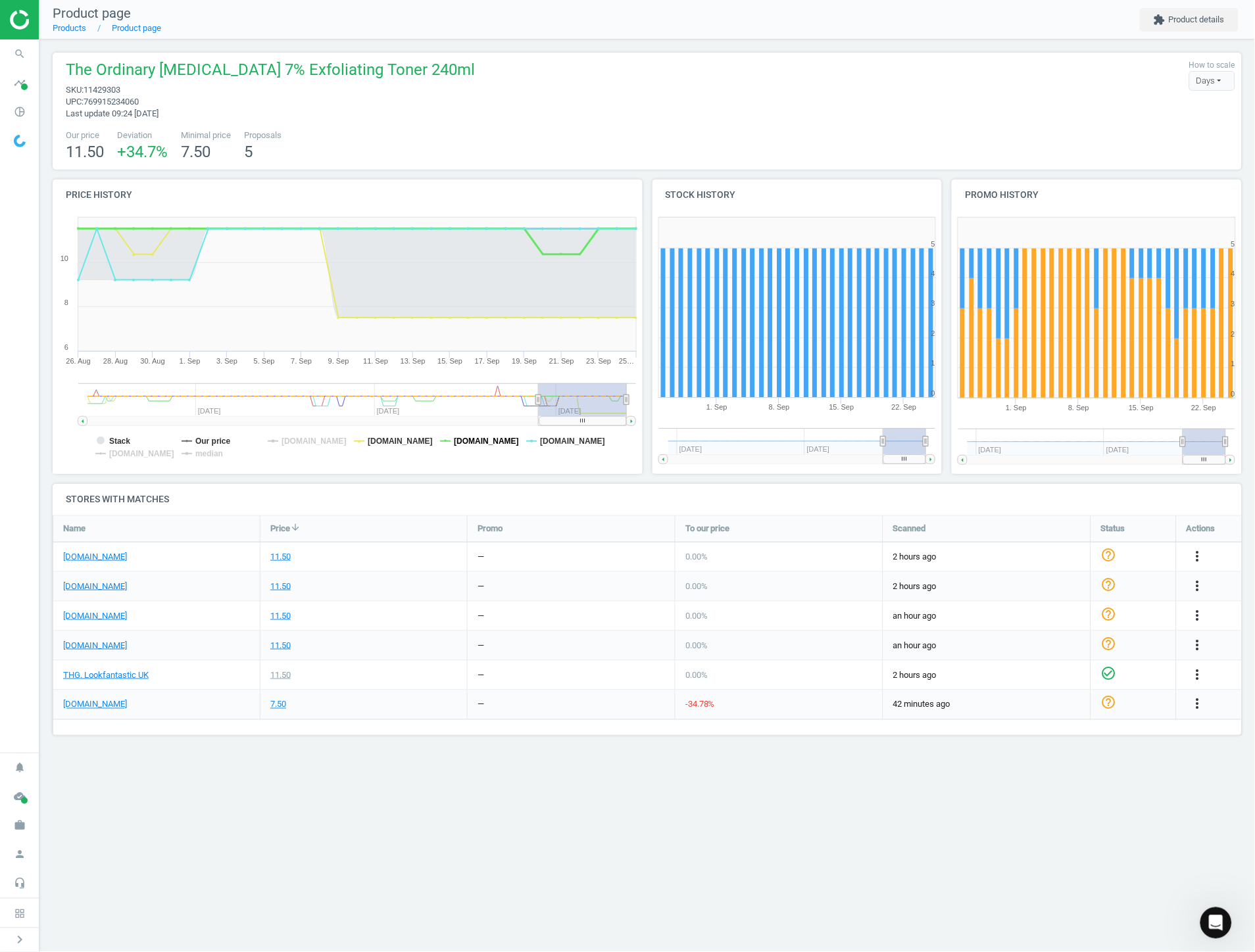
click at [470, 444] on tspan "[DOMAIN_NAME]" at bounding box center [486, 441] width 65 height 10
click at [561, 432] on rect at bounding box center [348, 342] width 590 height 263
click at [561, 436] on tspan "[DOMAIN_NAME]" at bounding box center [572, 441] width 65 height 10
click at [115, 441] on tspan "Stack" at bounding box center [120, 441] width 21 height 10
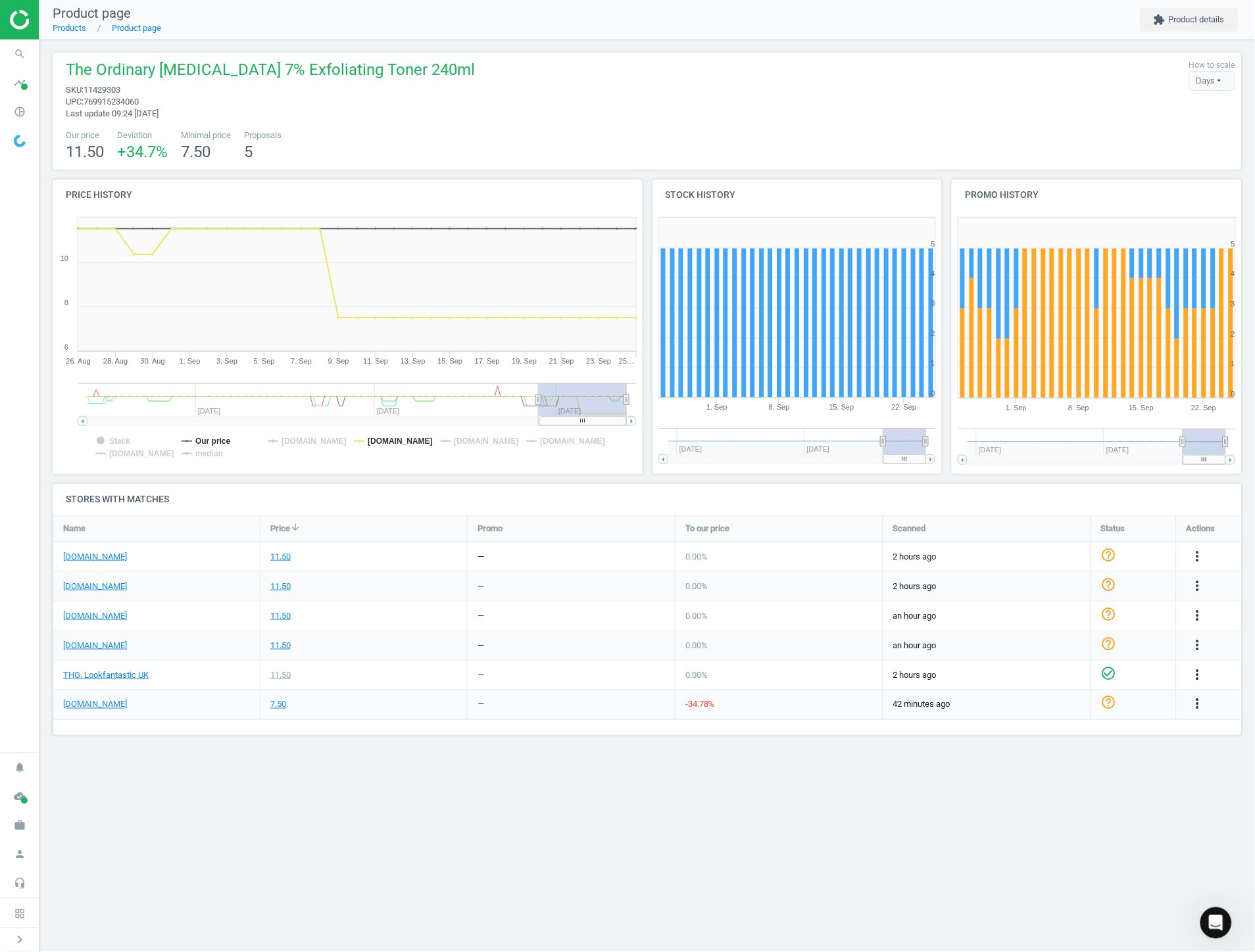
drag, startPoint x: 845, startPoint y: 743, endPoint x: 820, endPoint y: 744, distance: 25.0
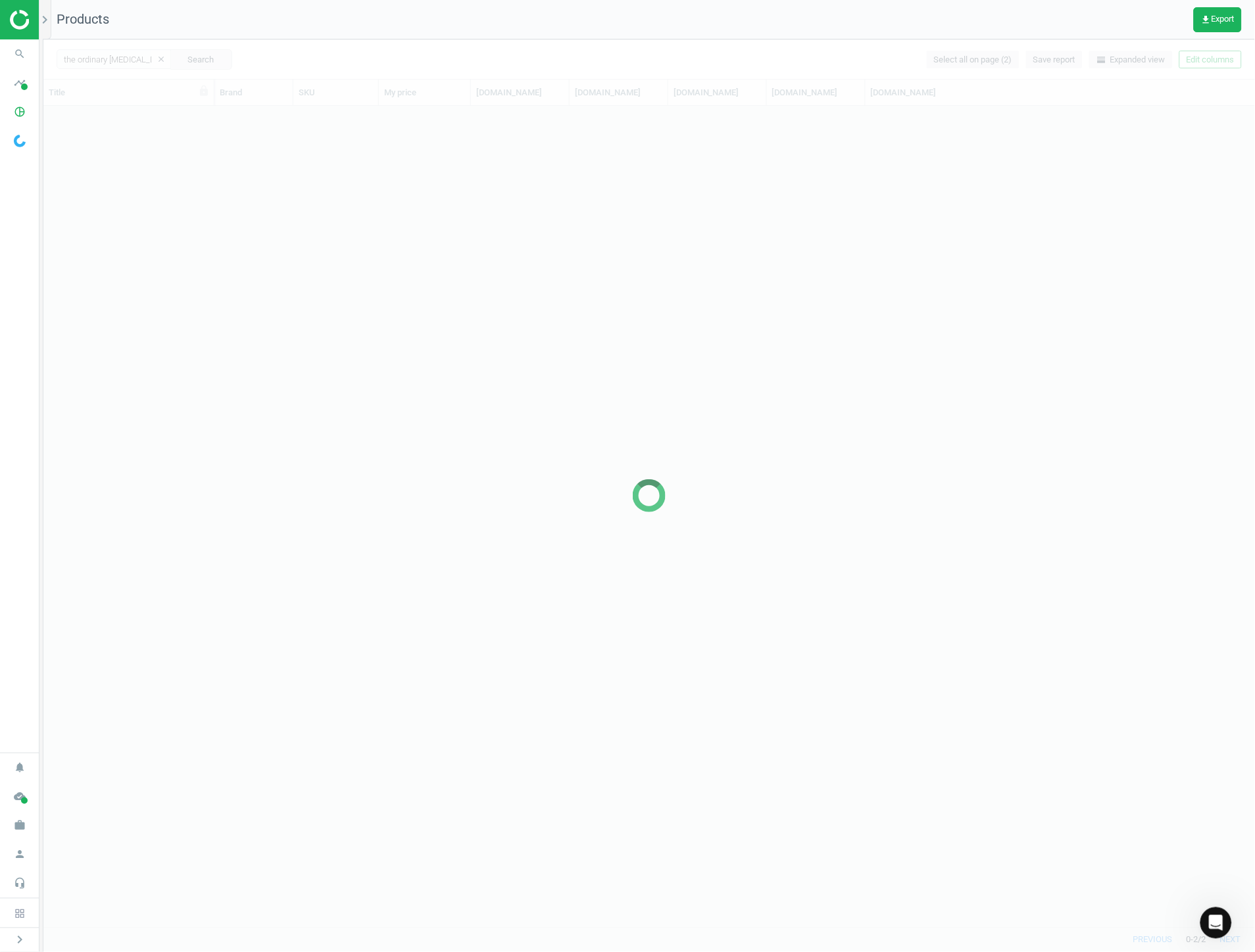
scroll to position [810, 1200]
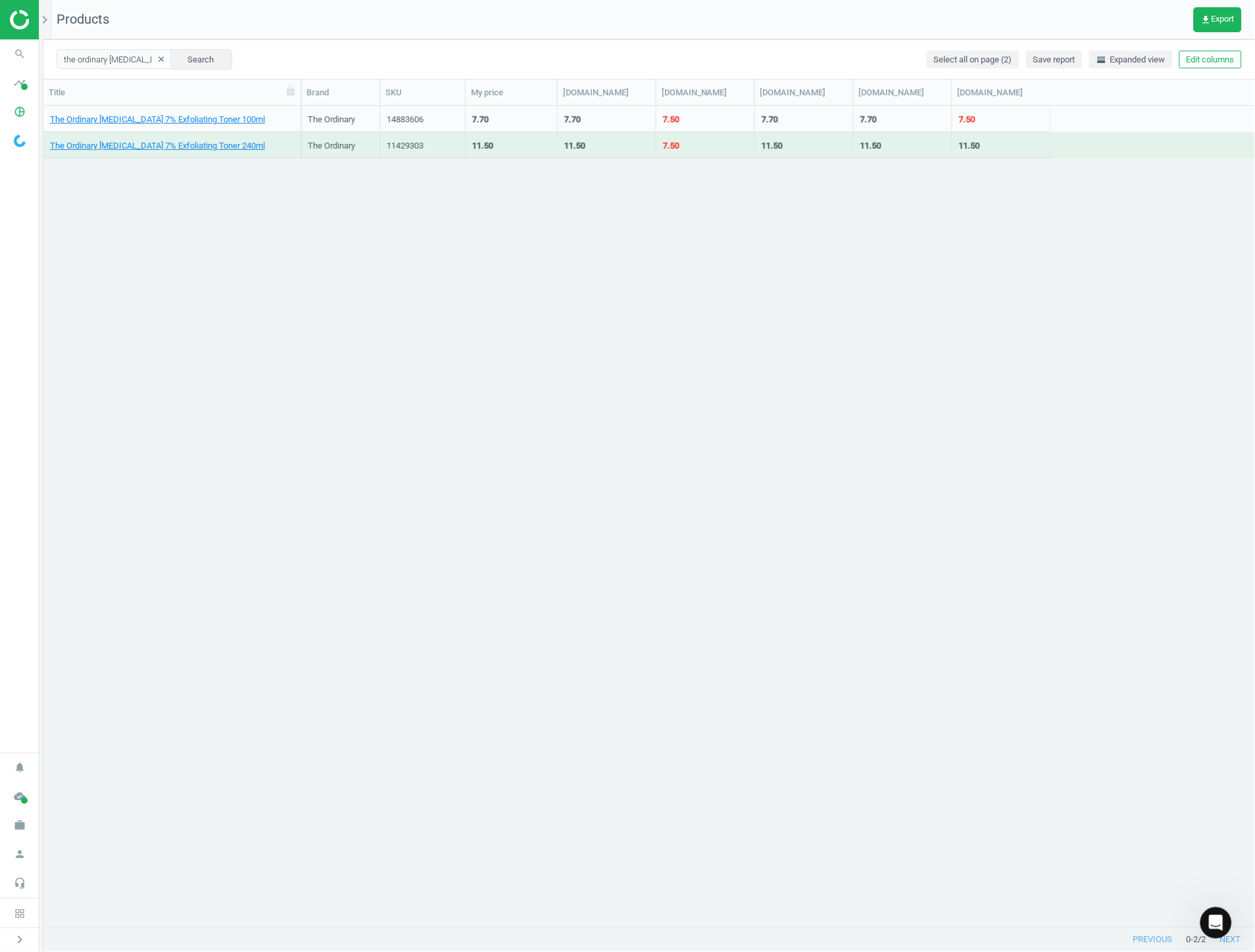
drag, startPoint x: 215, startPoint y: 91, endPoint x: 334, endPoint y: 108, distance: 120.2
click at [307, 99] on div at bounding box center [301, 92] width 13 height 26
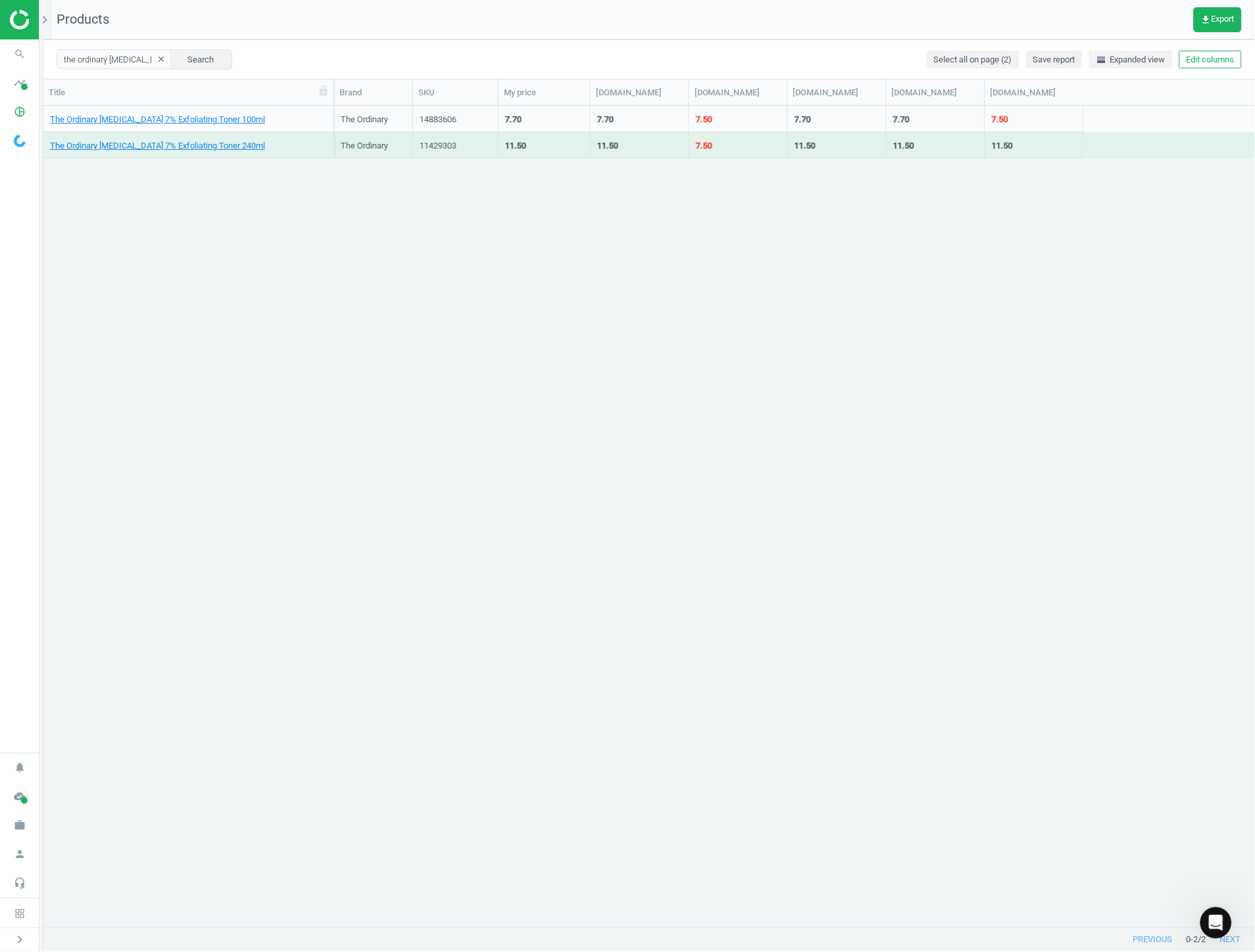
drag, startPoint x: 883, startPoint y: 428, endPoint x: 845, endPoint y: 396, distance: 49.7
click at [883, 428] on div "The Ordinary [MEDICAL_DATA] 7% Exfoliating Toner 100ml The Ordinary 14883606 7.…" at bounding box center [650, 516] width 1212 height 822
drag, startPoint x: 813, startPoint y: 367, endPoint x: 220, endPoint y: 232, distance: 608.2
click at [808, 364] on div "The Ordinary [MEDICAL_DATA] 7% Exfoliating Toner 100ml The Ordinary 14883606 7.…" at bounding box center [650, 516] width 1212 height 822
click at [18, 940] on icon "chevron_right" at bounding box center [19, 940] width 15 height 15
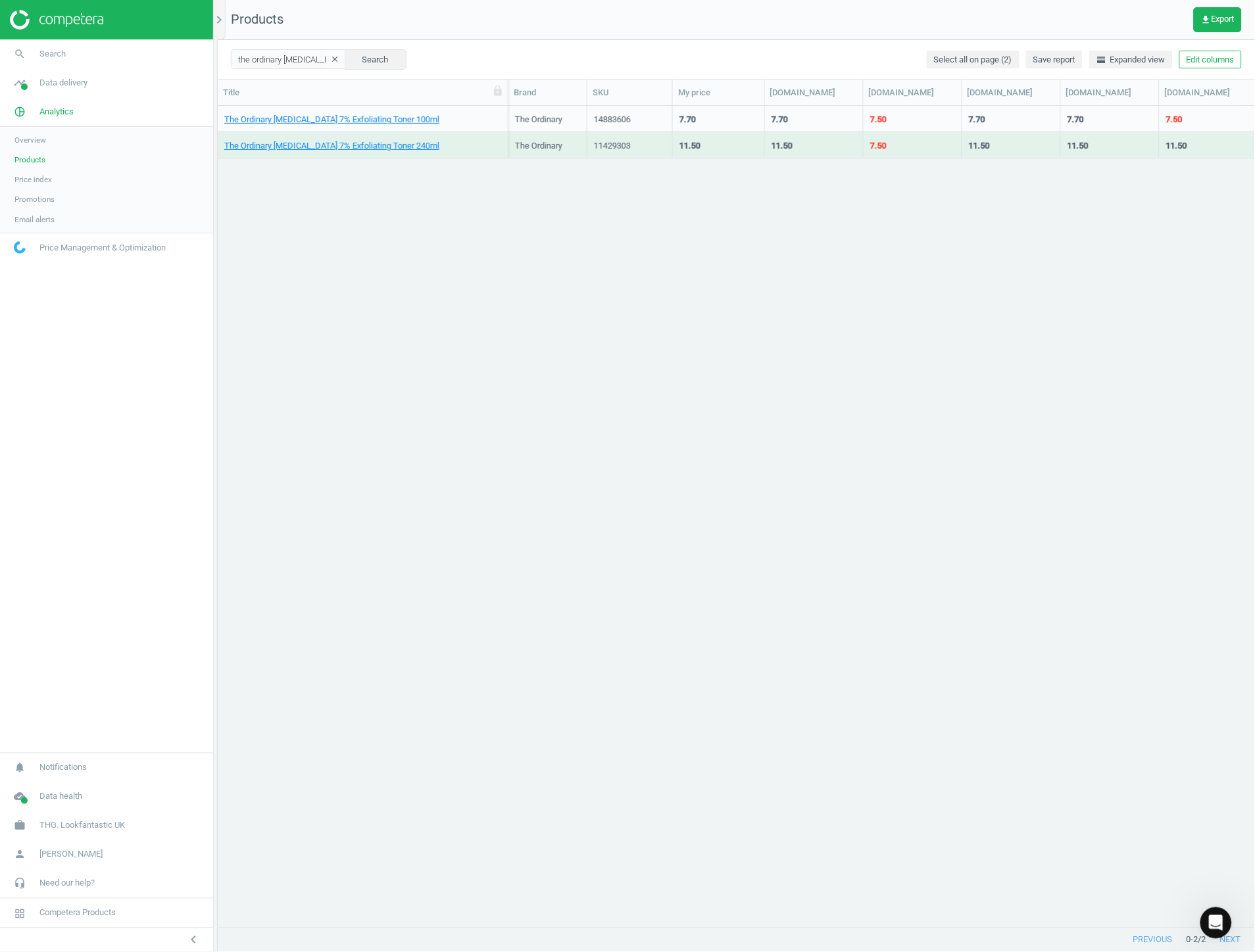
scroll to position [11, 11]
drag, startPoint x: 810, startPoint y: 699, endPoint x: 817, endPoint y: 628, distance: 71.3
click at [811, 692] on div "The Ordinary [MEDICAL_DATA] 7% Exfoliating Toner 100ml The Ordinary 14883606 7.…" at bounding box center [736, 511] width 1038 height 811
click at [817, 624] on div "The Ordinary [MEDICAL_DATA] 7% Exfoliating Toner 100ml The Ordinary 14883606 7.…" at bounding box center [736, 511] width 1038 height 811
click at [1008, 364] on div "The Ordinary [MEDICAL_DATA] 7% Exfoliating Toner 100ml The Ordinary 14883606 7.…" at bounding box center [736, 511] width 1038 height 811
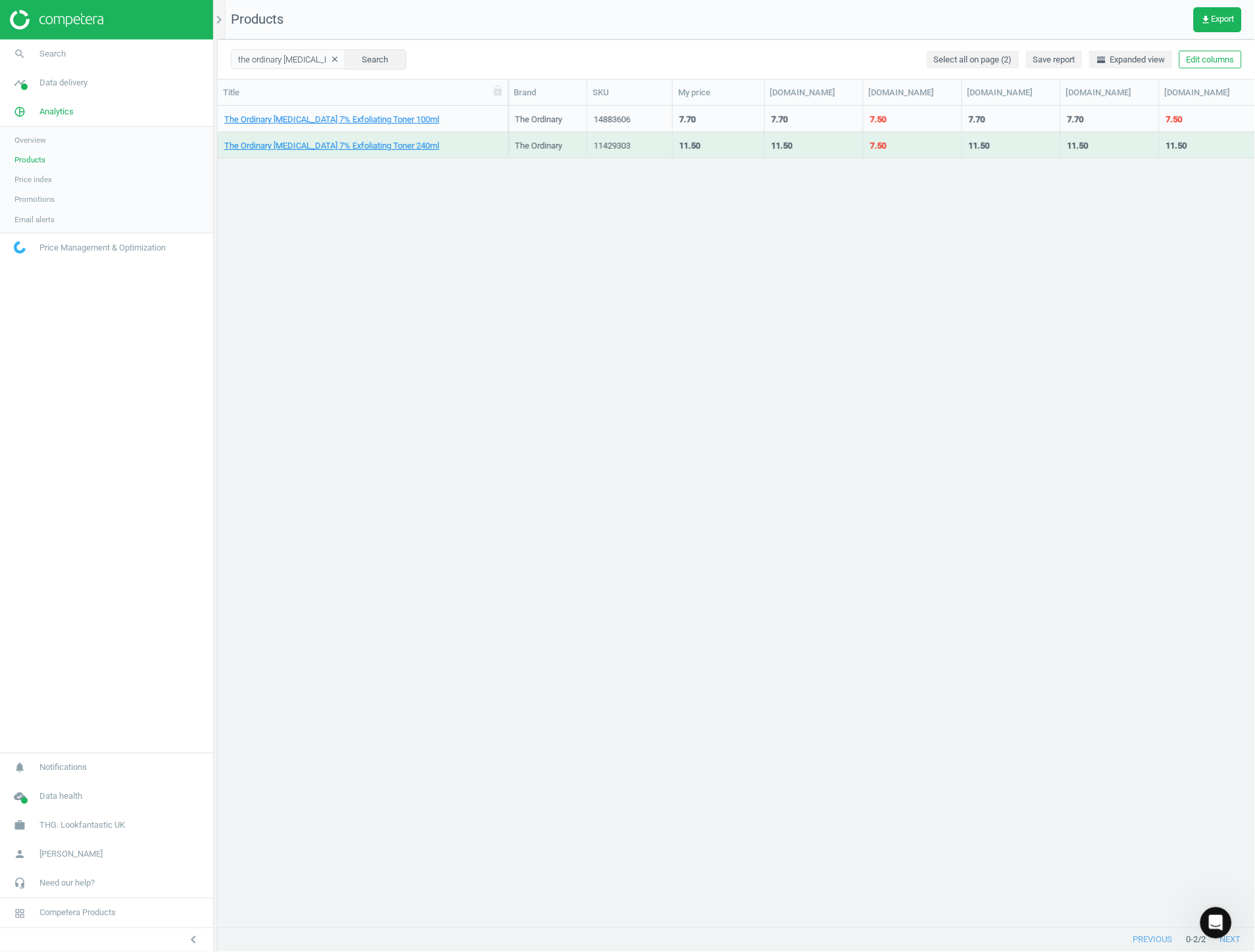
click at [985, 410] on div "The Ordinary [MEDICAL_DATA] 7% Exfoliating Toner 100ml The Ordinary 14883606 7.…" at bounding box center [736, 511] width 1038 height 811
click at [82, 818] on link "work THG. Lookfantastic UK" at bounding box center [107, 825] width 213 height 29
click at [54, 806] on span "Campaign settings" at bounding box center [47, 807] width 65 height 10
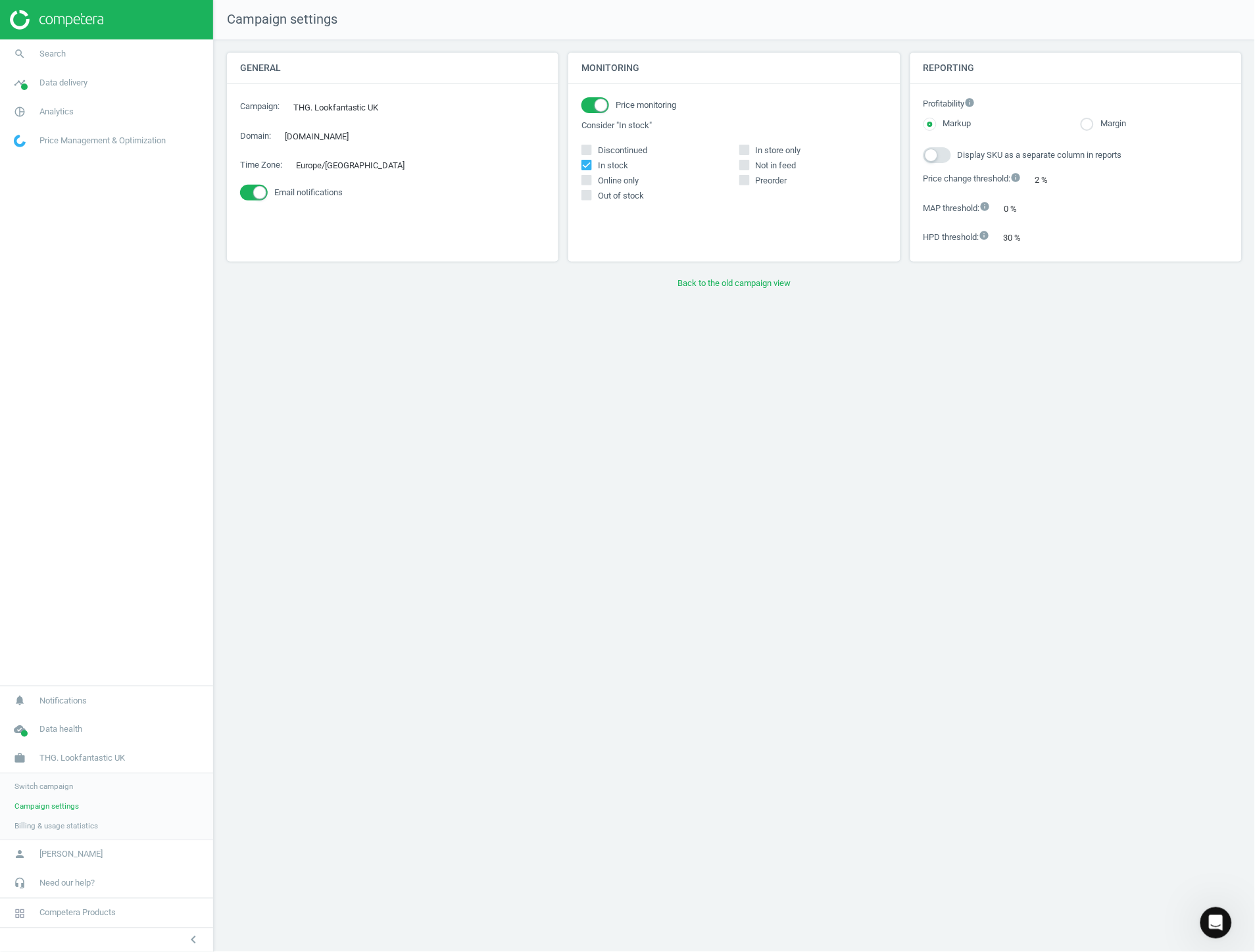
click at [43, 786] on span "Switch campaign" at bounding box center [44, 787] width 59 height 10
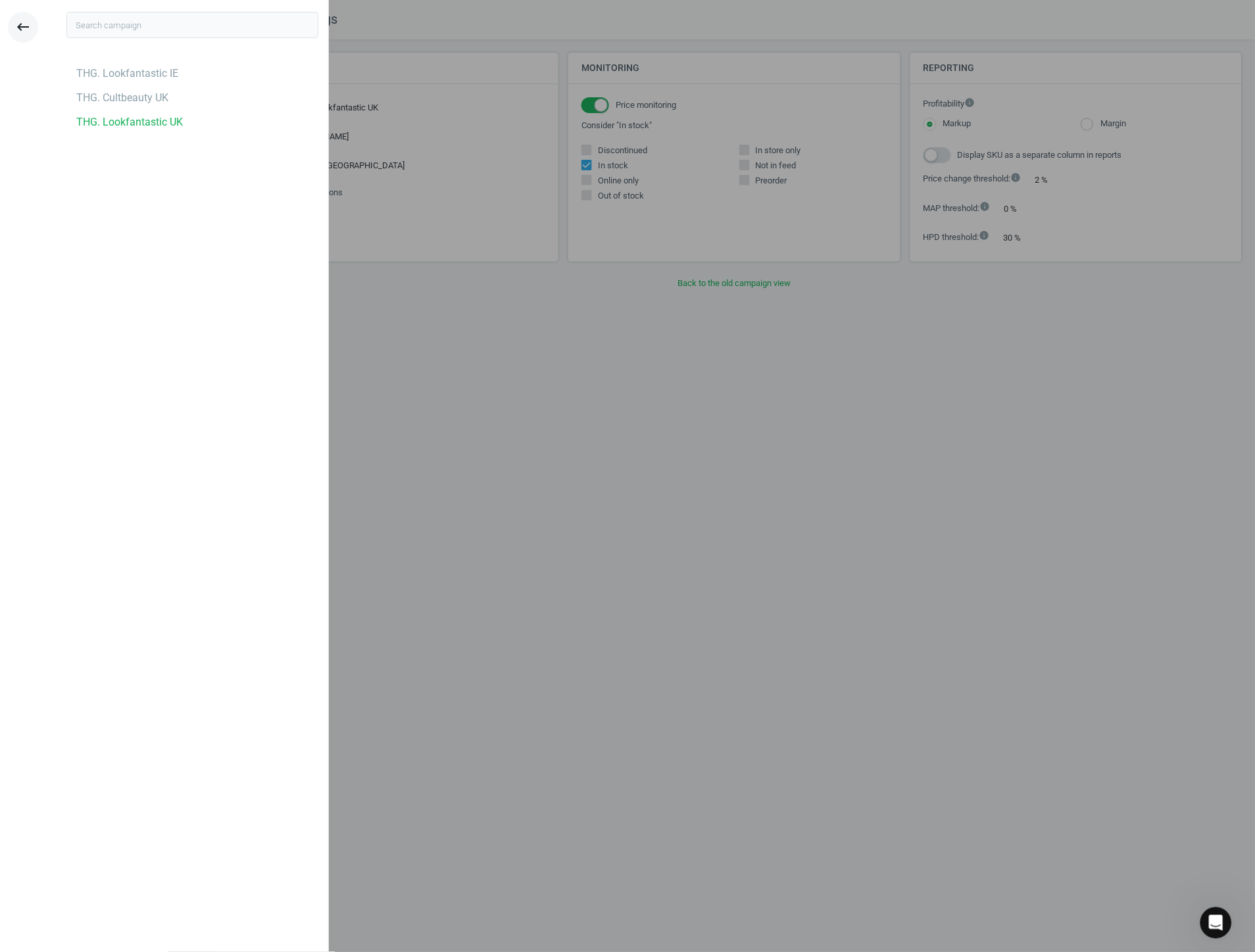
click at [24, 34] on icon "keyboard_backspace" at bounding box center [23, 26] width 15 height 15
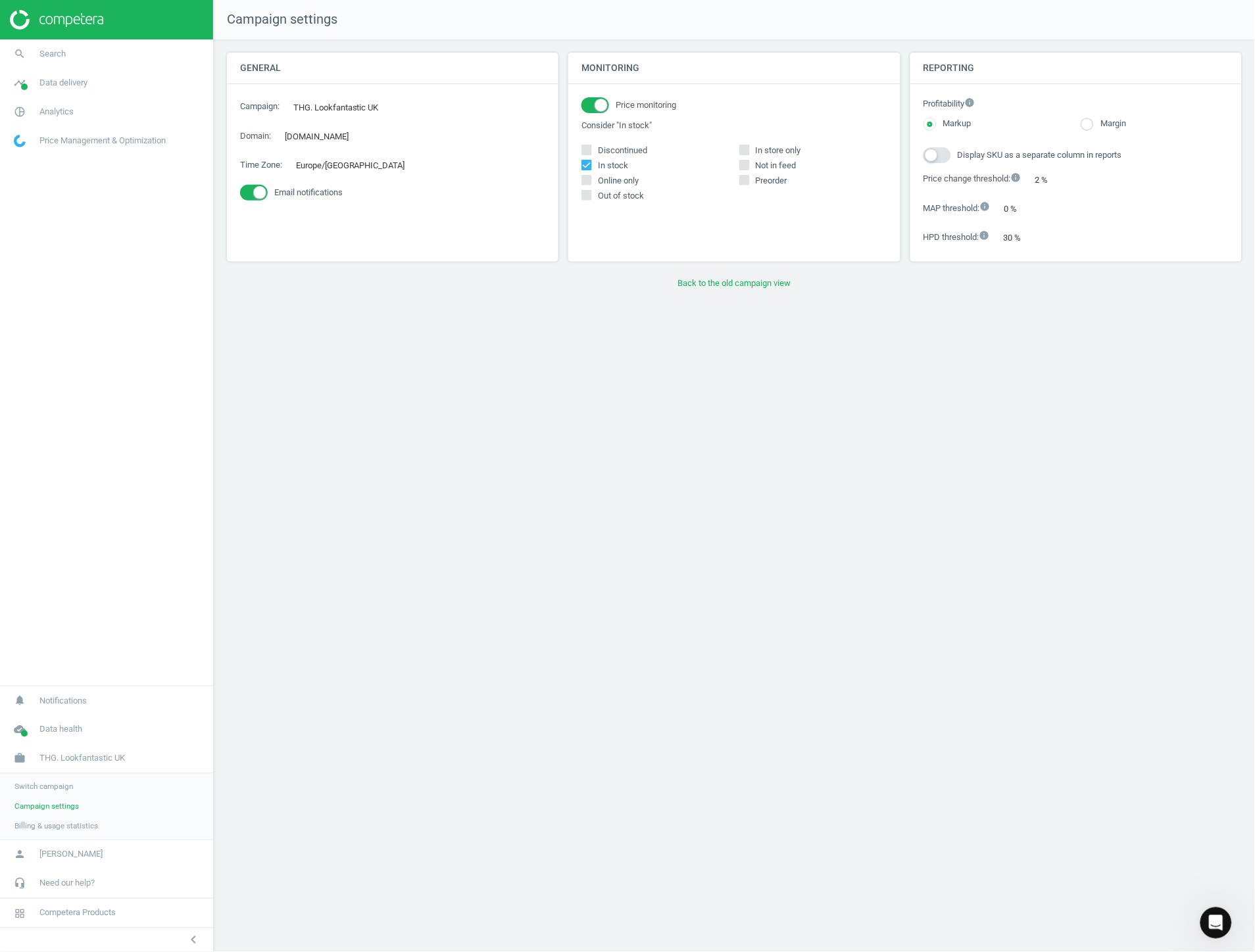
click at [51, 790] on span "Switch campaign" at bounding box center [44, 787] width 59 height 10
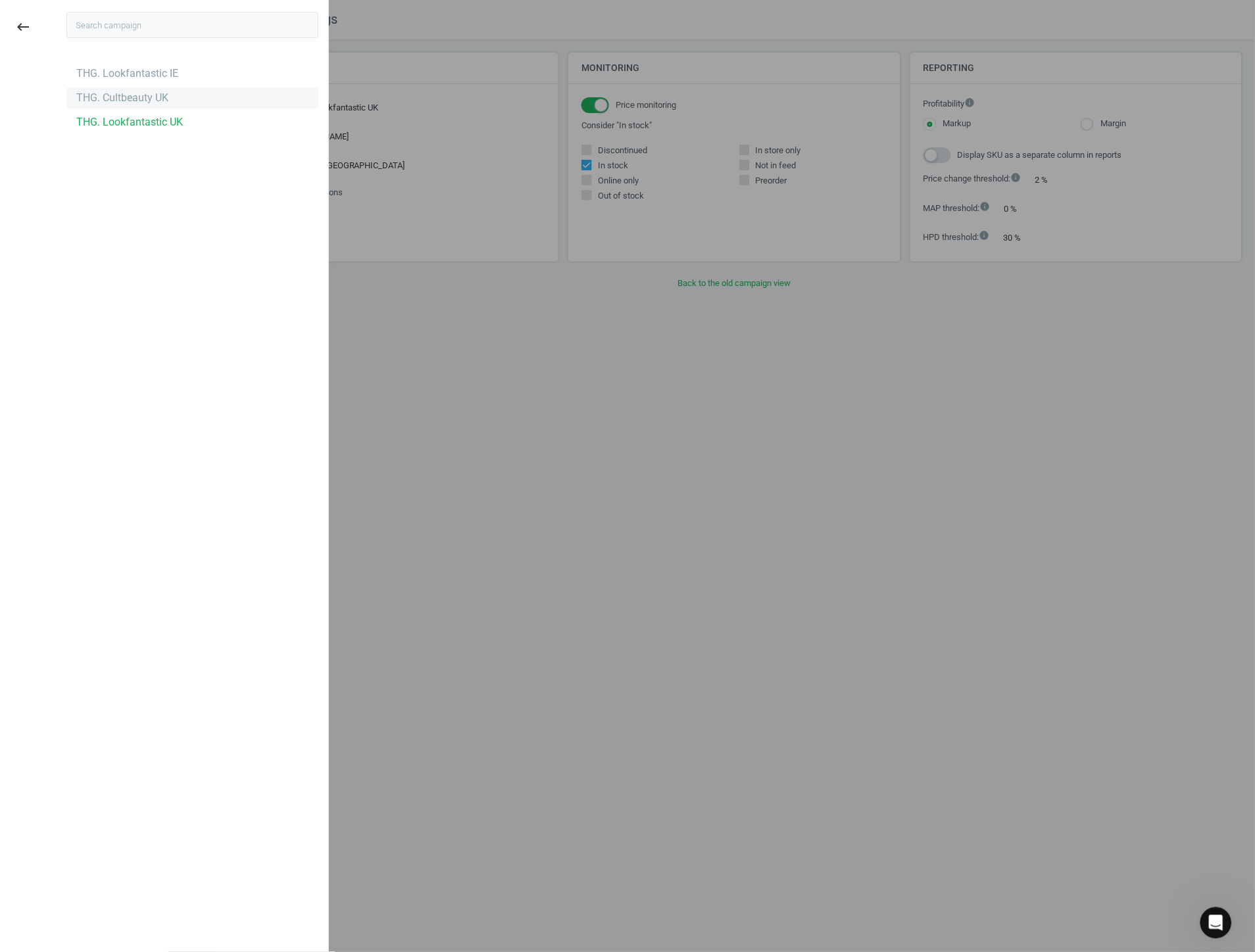
click at [152, 106] on div "THG. Cultbeauty UK" at bounding box center [192, 98] width 252 height 21
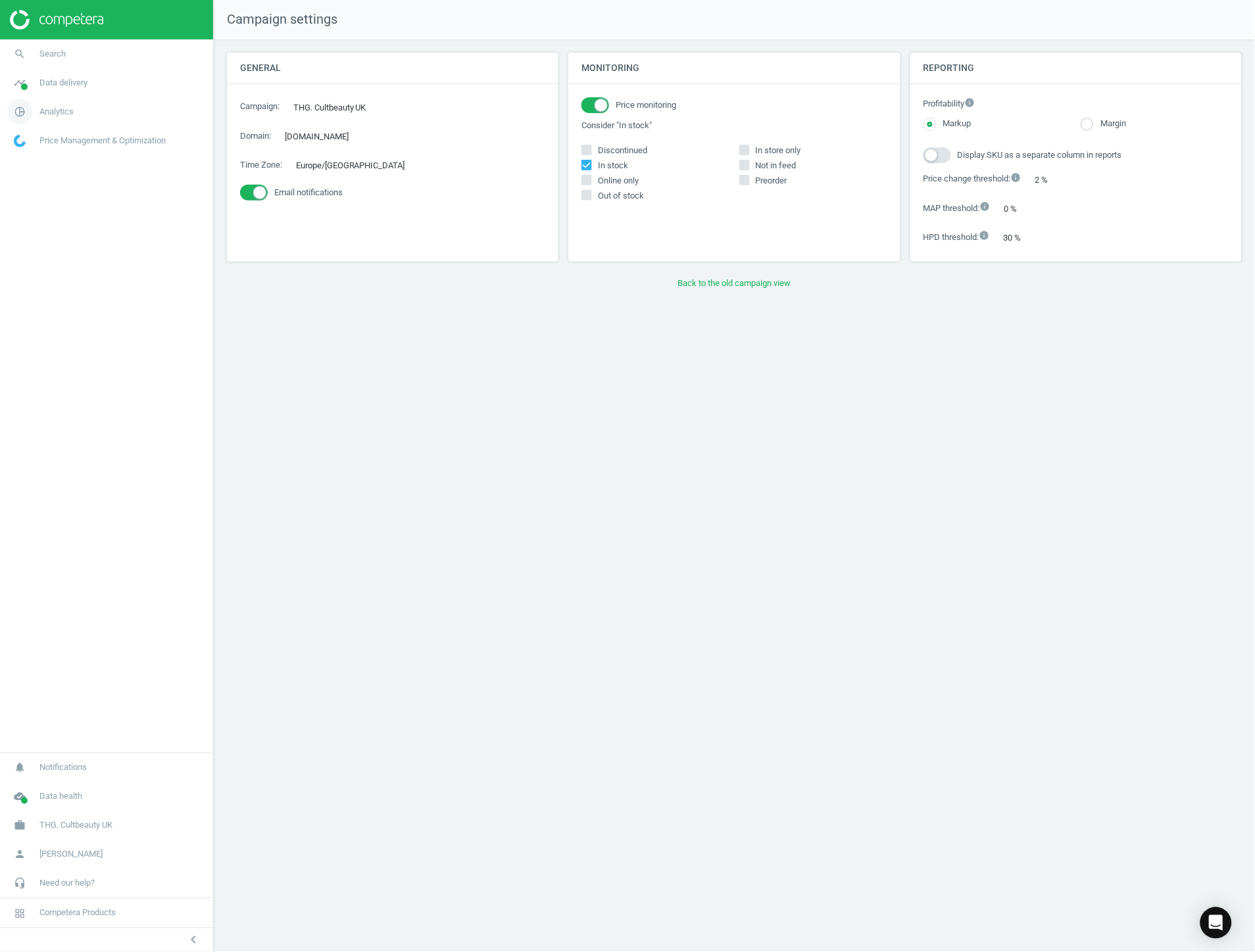
click at [84, 107] on link "pie_chart_outlined Analytics" at bounding box center [107, 111] width 213 height 29
click at [73, 82] on span "Data delivery" at bounding box center [63, 83] width 48 height 12
click at [33, 193] on span "Stores" at bounding box center [26, 190] width 22 height 10
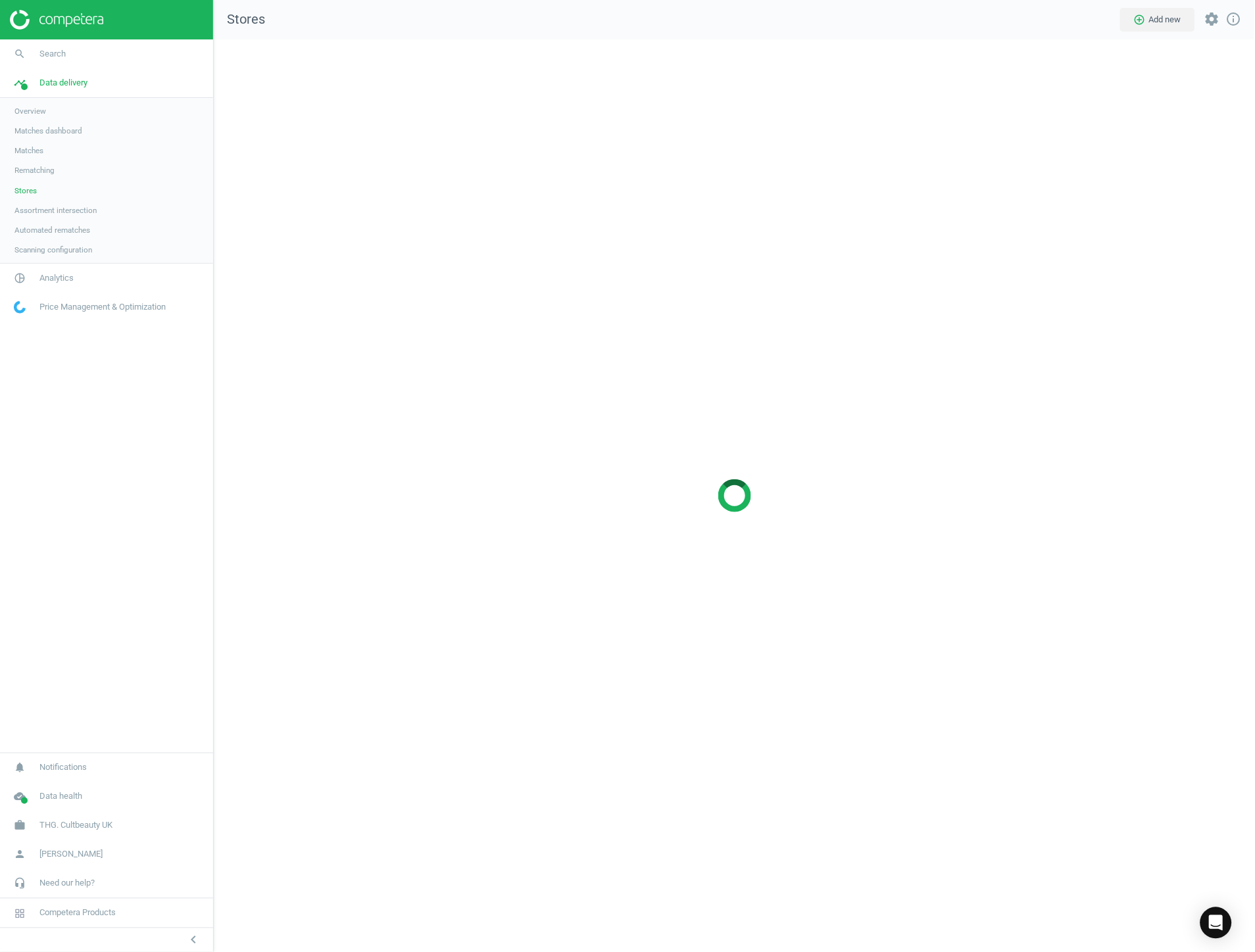
scroll to position [937, 1064]
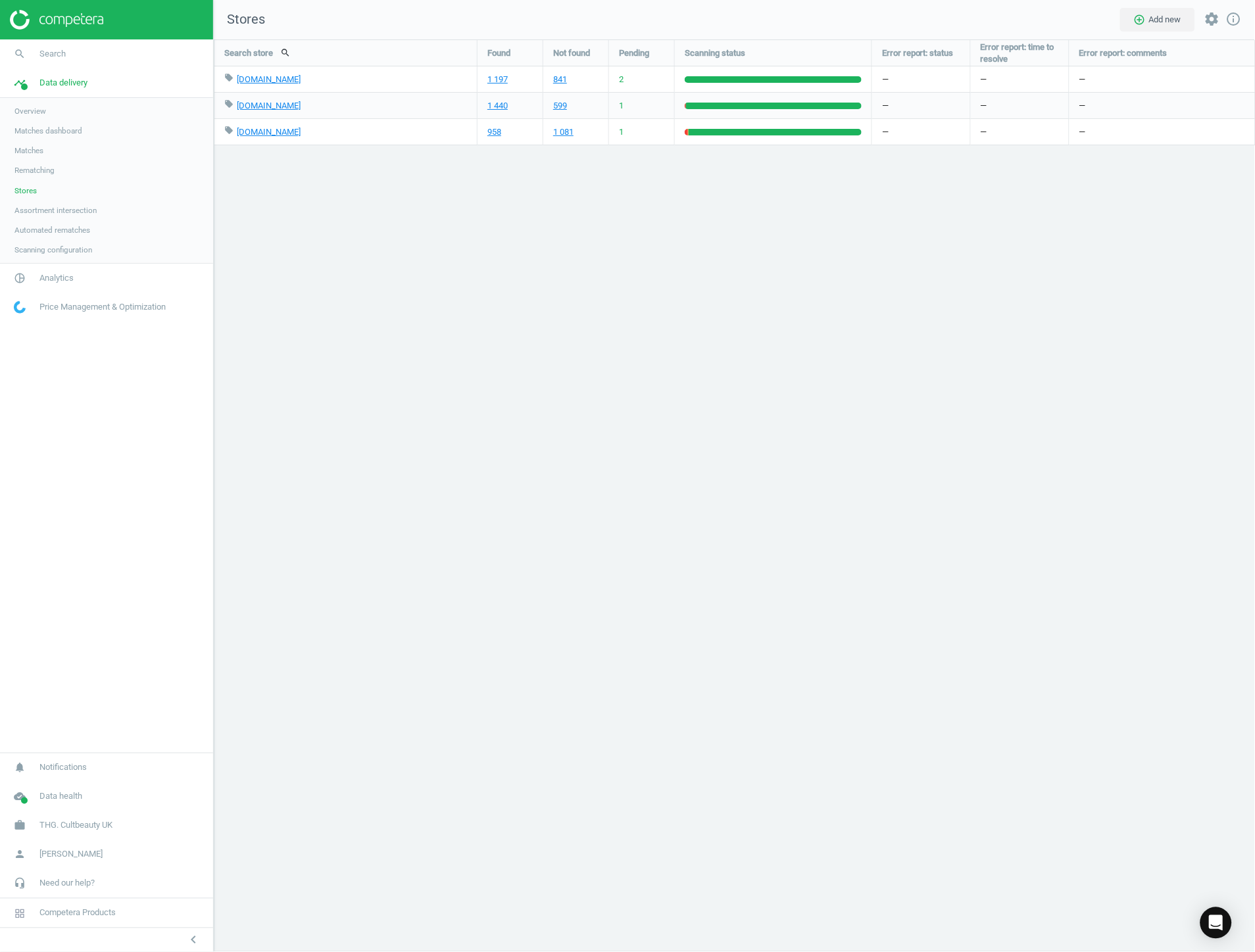
drag, startPoint x: 55, startPoint y: 278, endPoint x: 55, endPoint y: 266, distance: 12.0
click at [55, 278] on span "Analytics" at bounding box center [57, 278] width 35 height 12
click at [38, 159] on span "Products" at bounding box center [30, 159] width 31 height 10
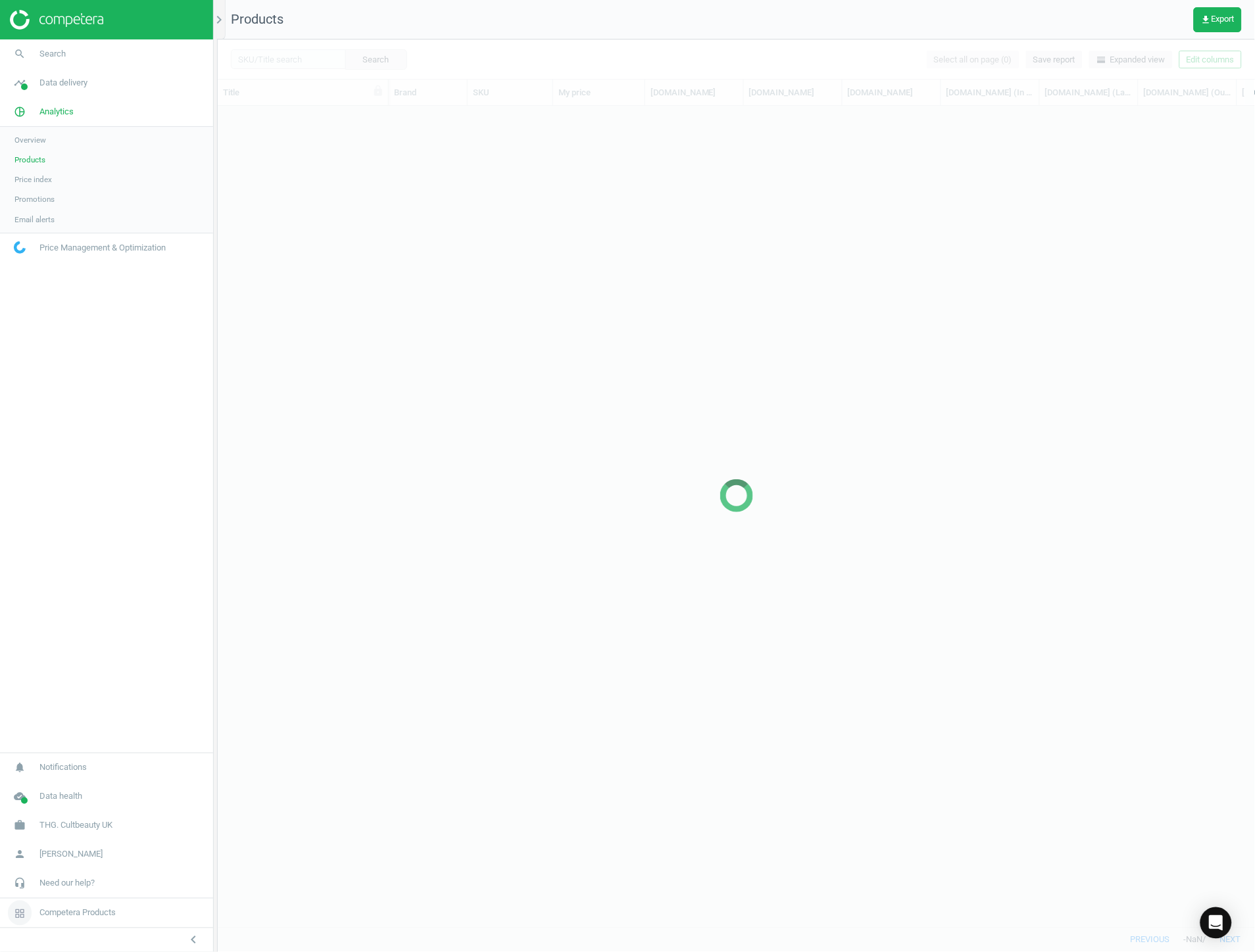
scroll to position [798, 1026]
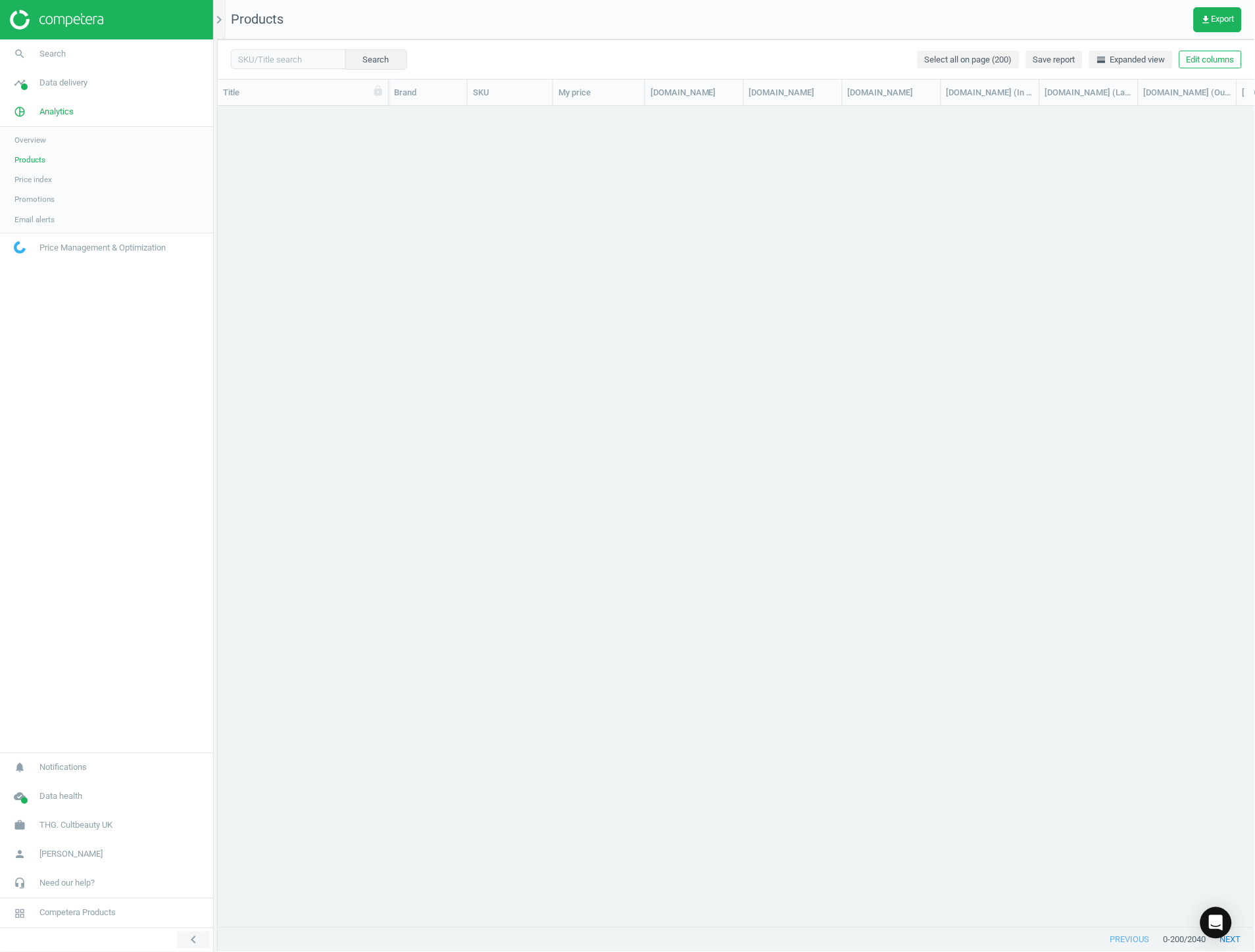
click at [195, 937] on icon "chevron_left" at bounding box center [193, 940] width 15 height 15
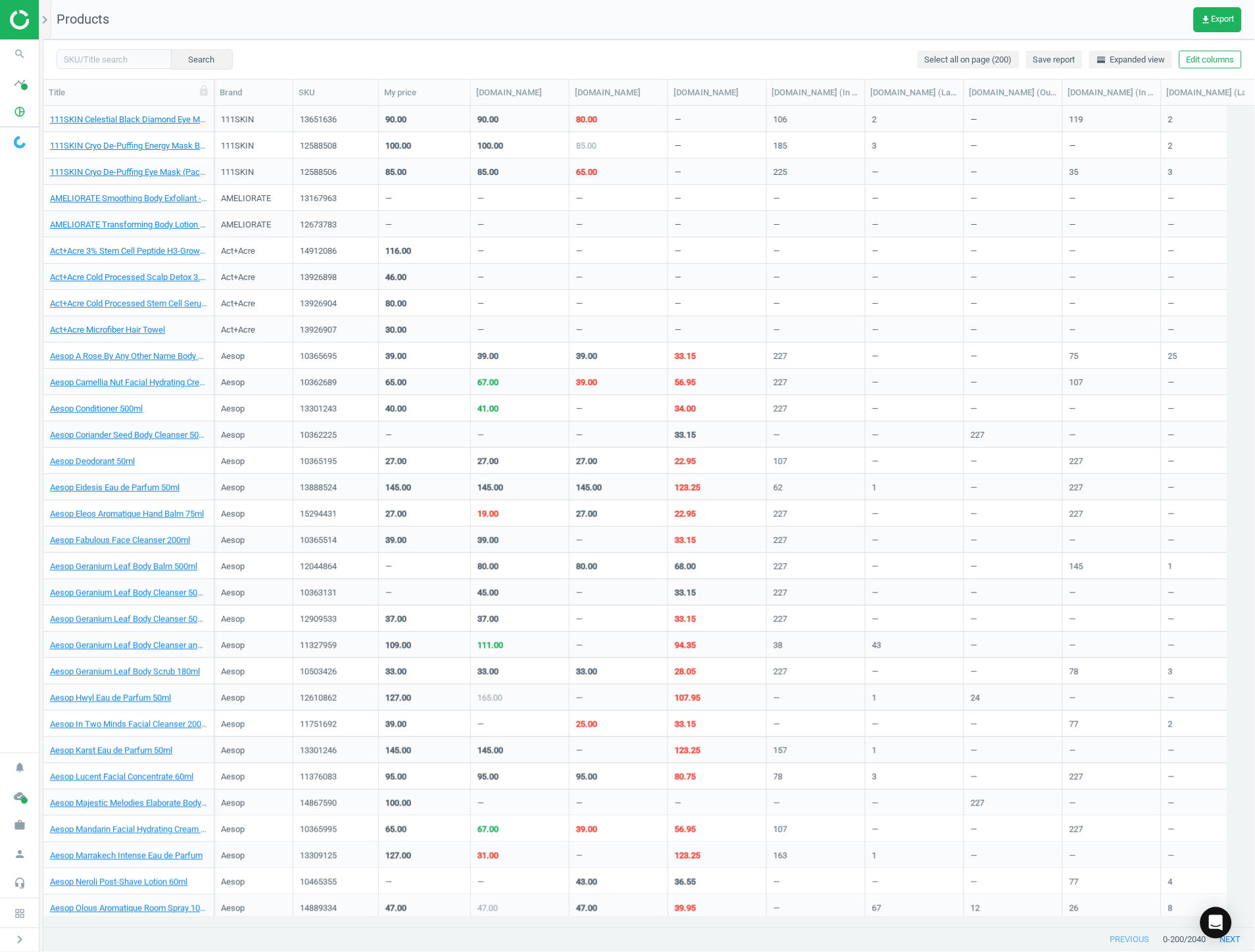
scroll to position [798, 1200]
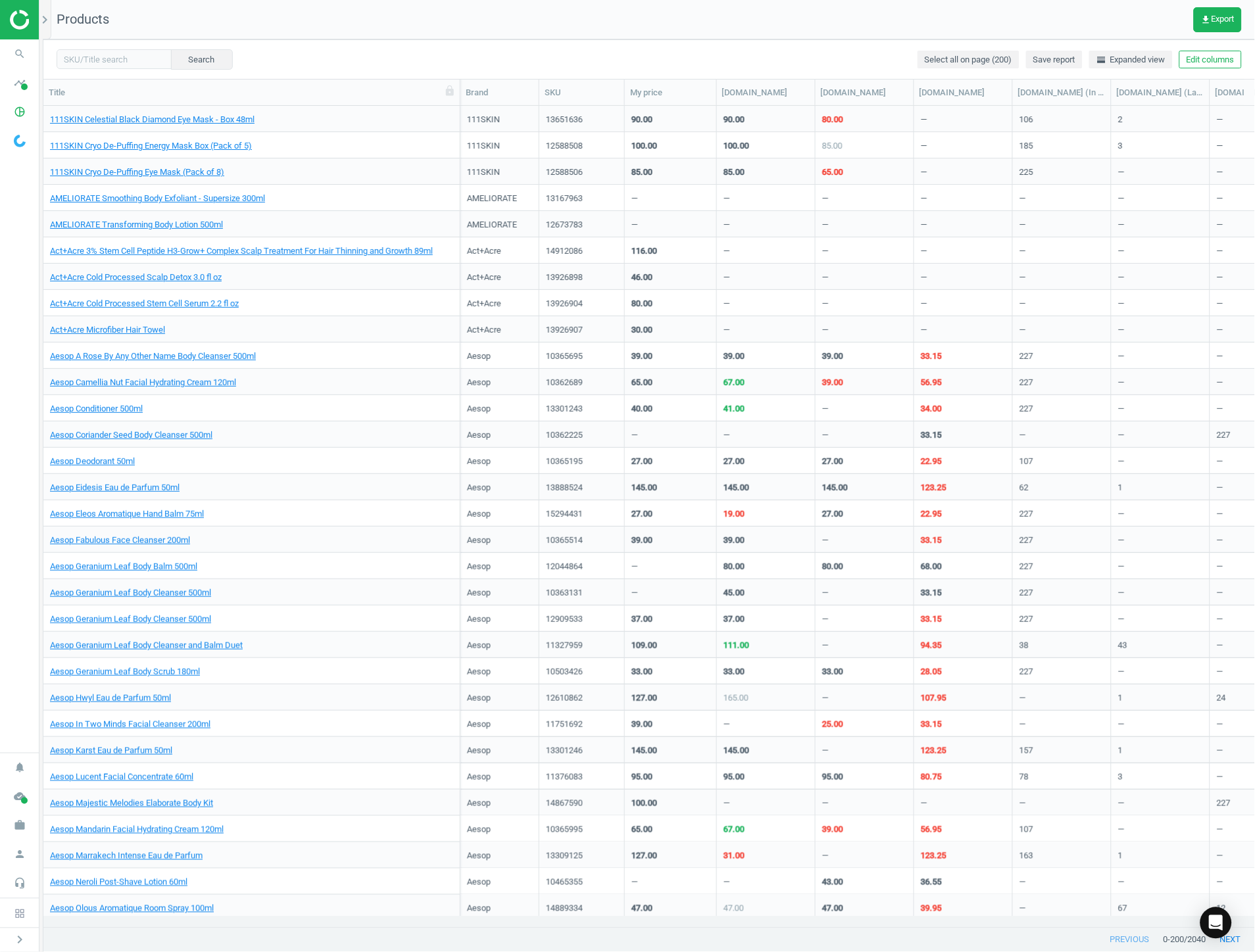
drag, startPoint x: 215, startPoint y: 82, endPoint x: 461, endPoint y: 101, distance: 246.7
click at [461, 101] on div at bounding box center [460, 92] width 13 height 26
